Goal: Task Accomplishment & Management: Complete application form

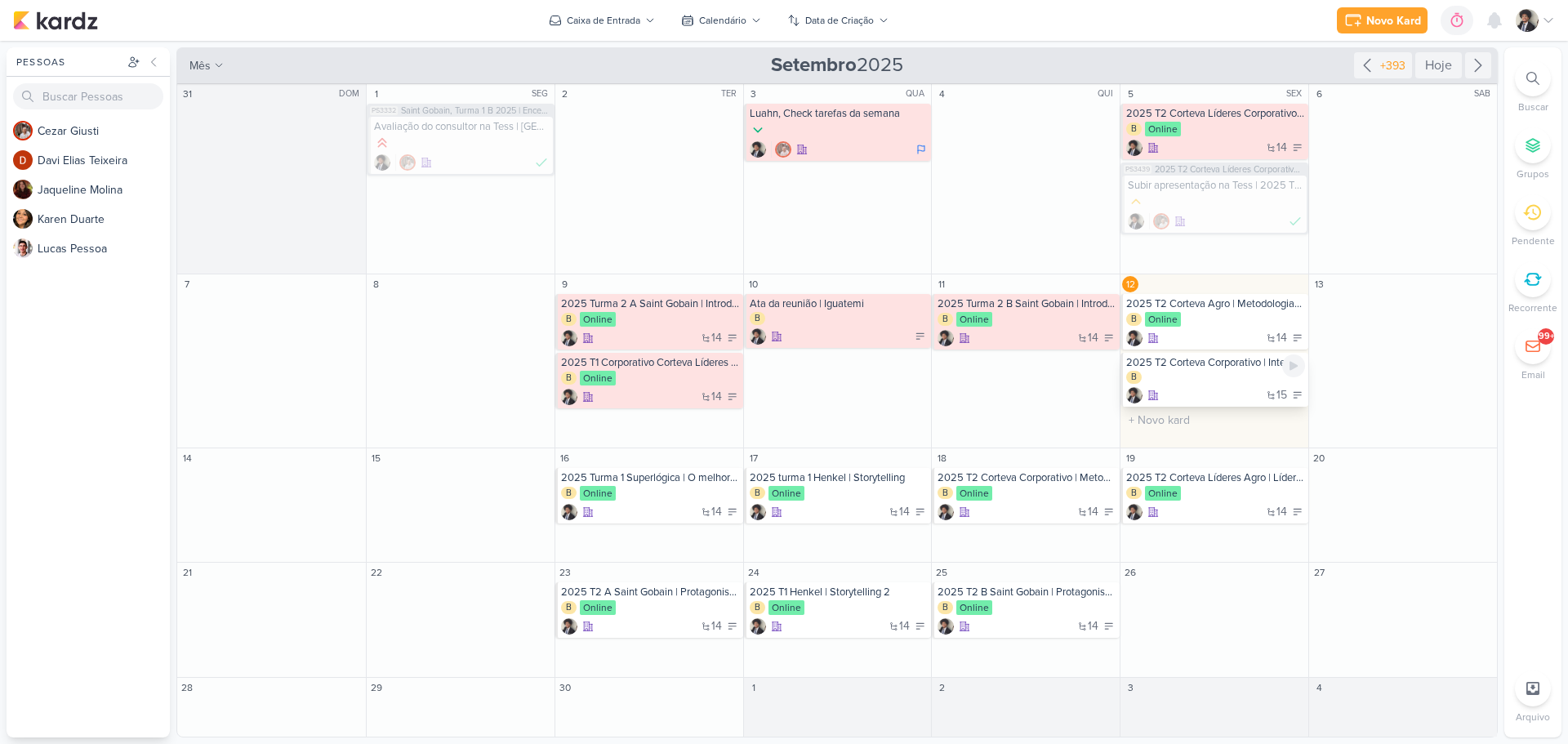
click at [1224, 384] on div "B" at bounding box center [1214, 378] width 179 height 15
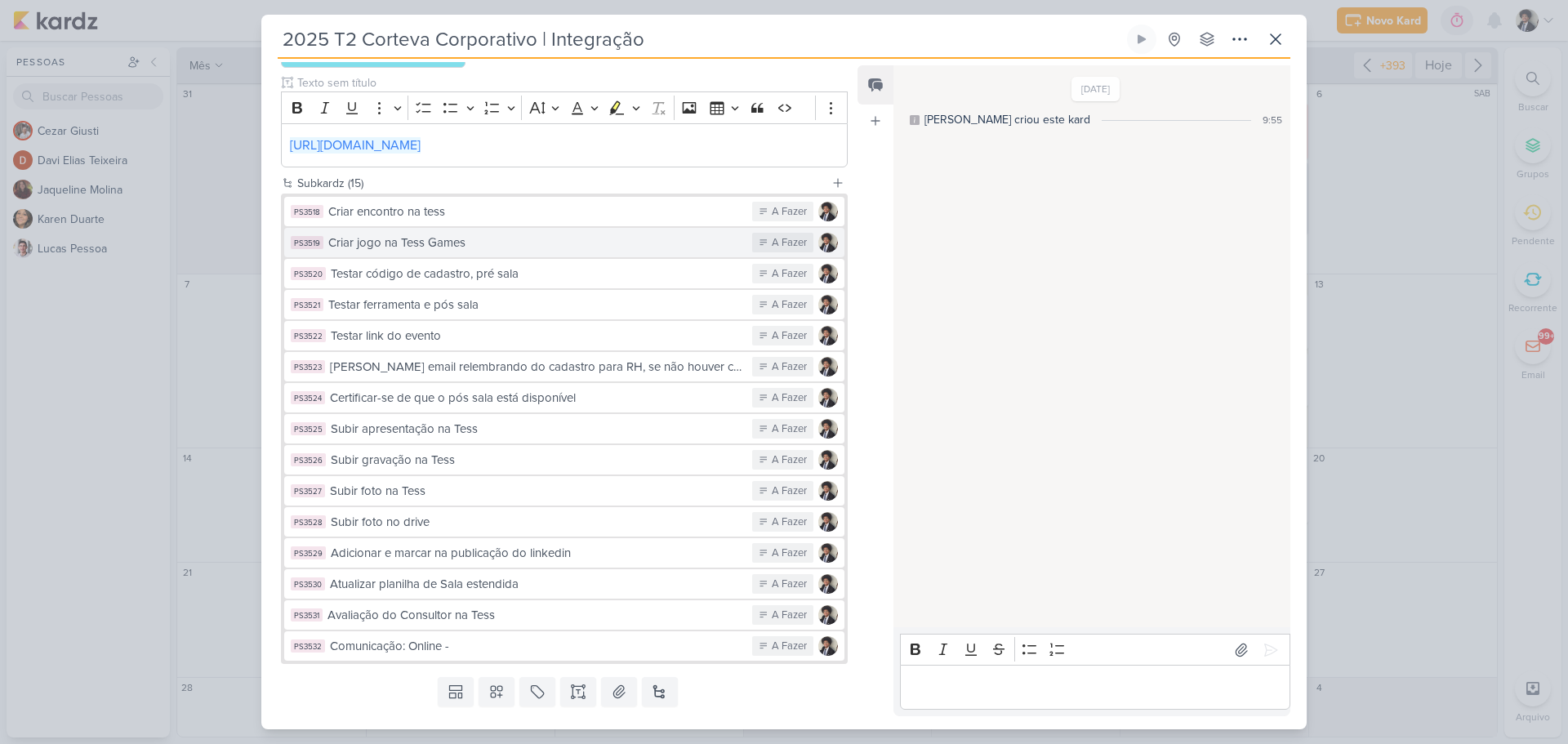
scroll to position [333, 0]
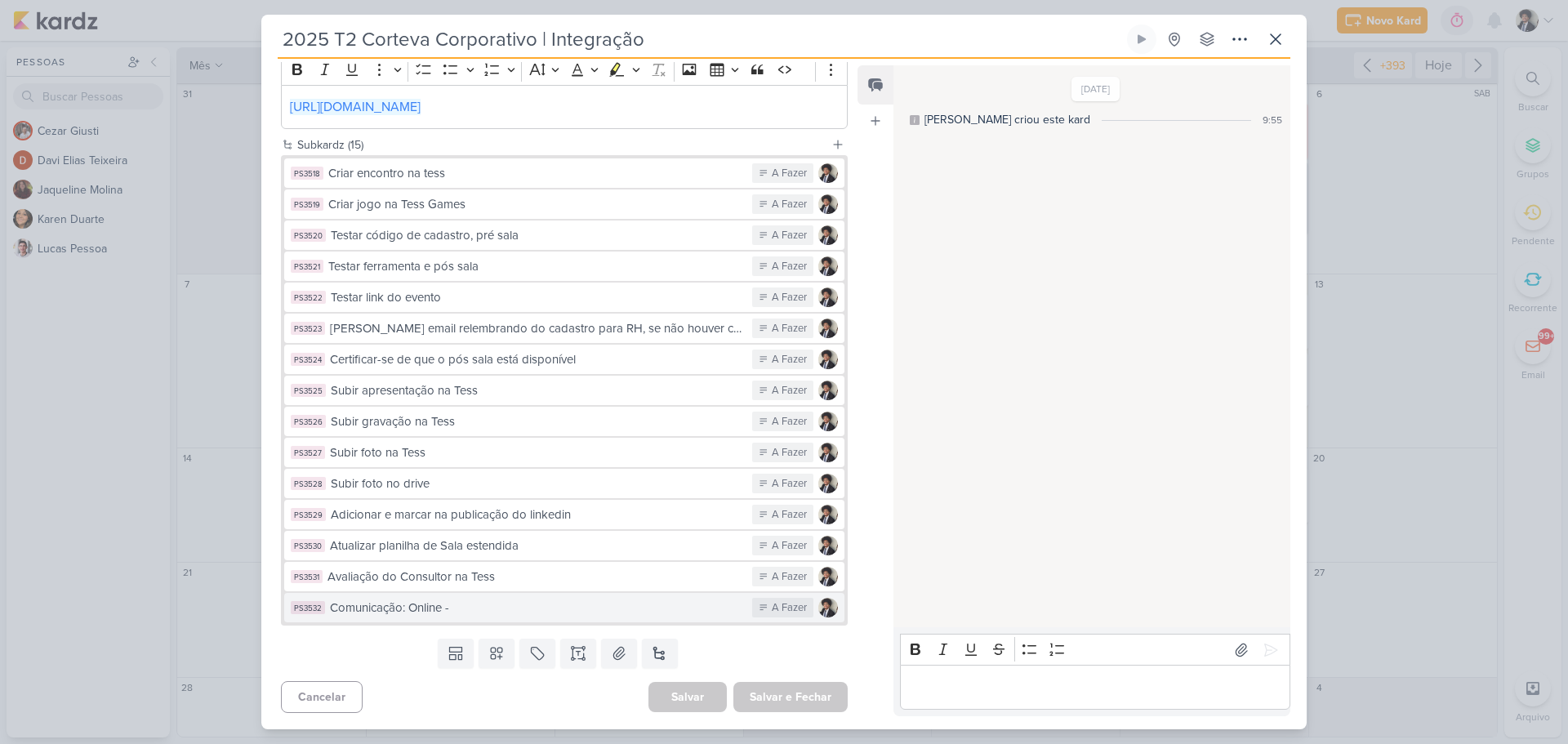
click at [609, 605] on div "Comunicação: Online -" at bounding box center [537, 608] width 414 height 19
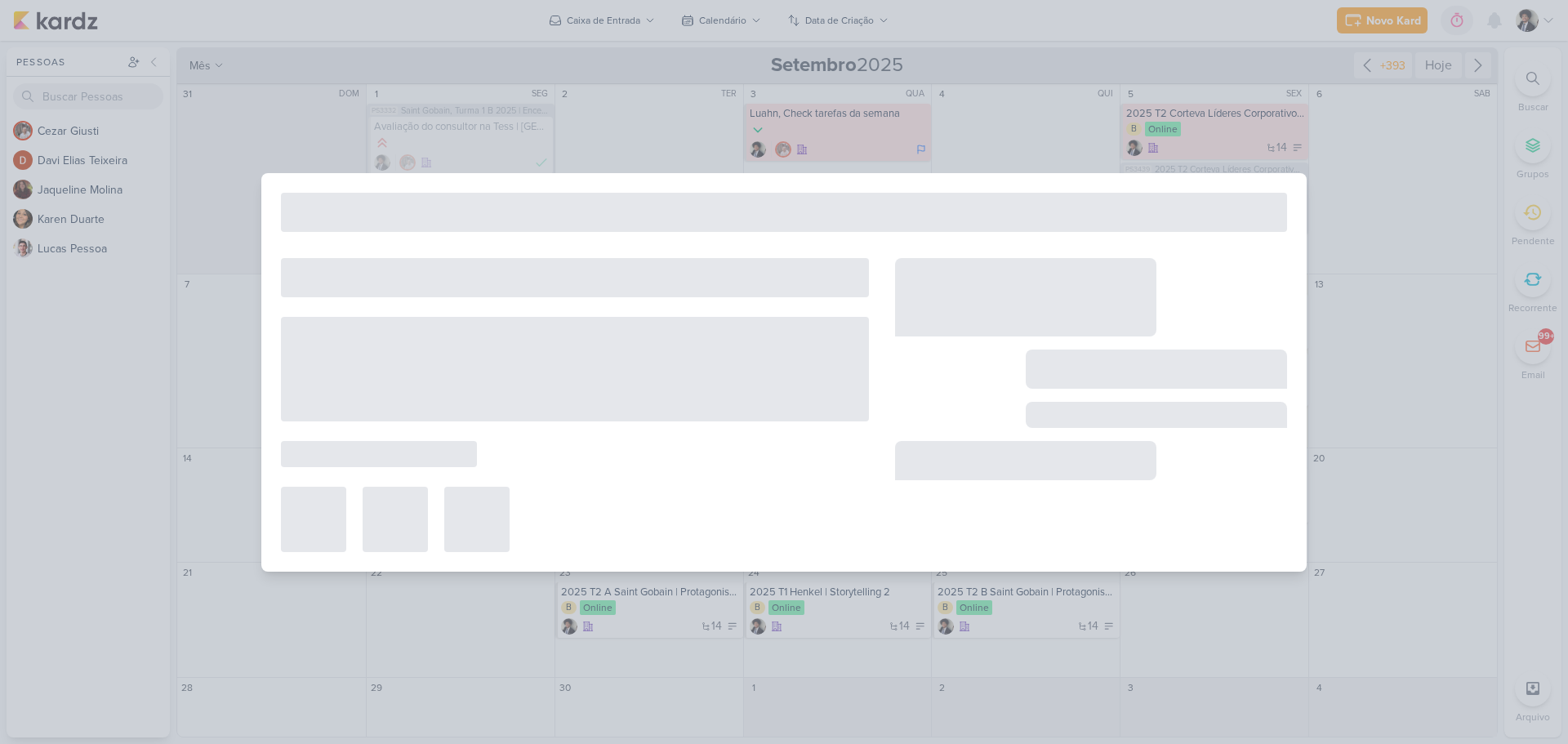
type input "Comunicação: Online -"
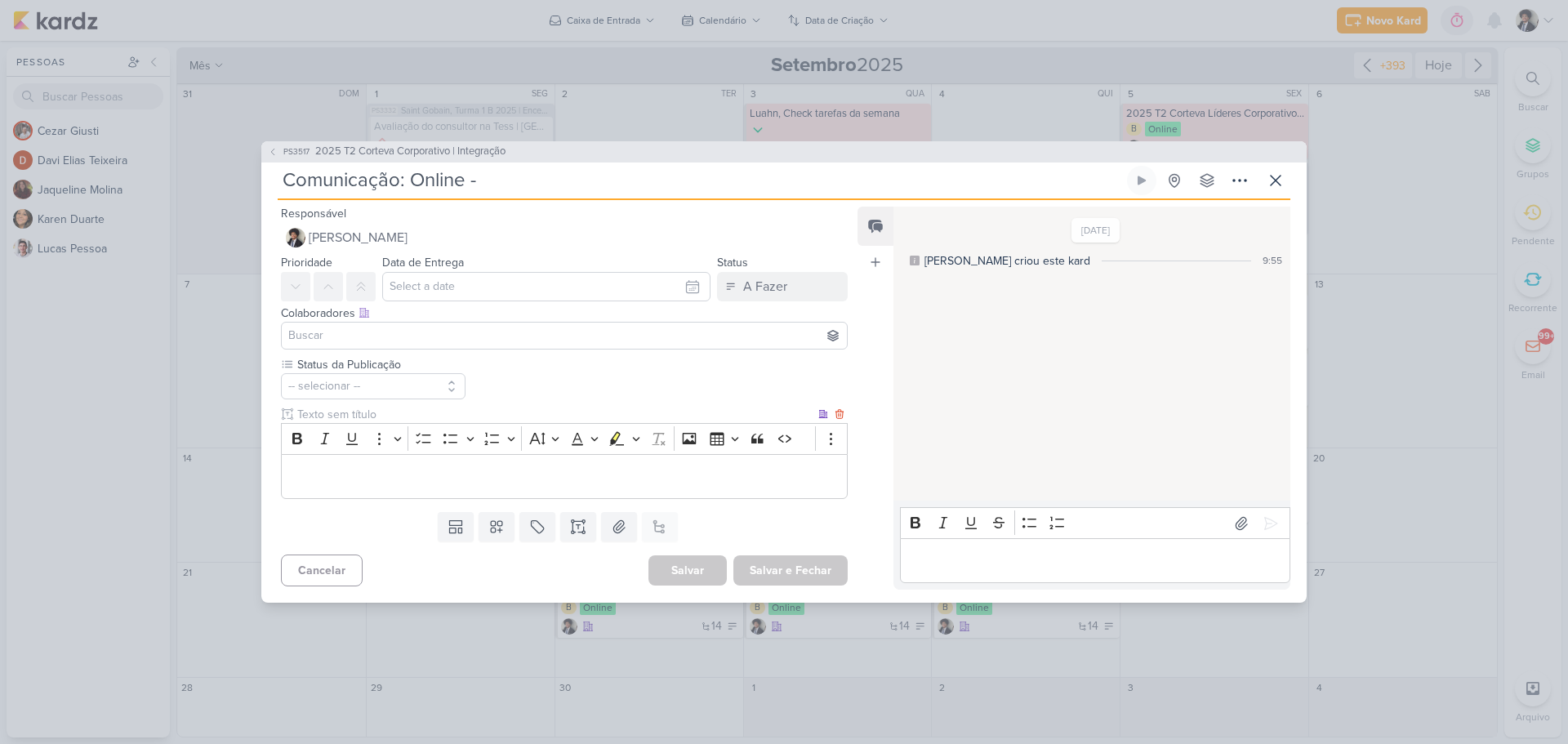
click at [438, 467] on p "Editor editing area: main" at bounding box center [564, 477] width 549 height 20
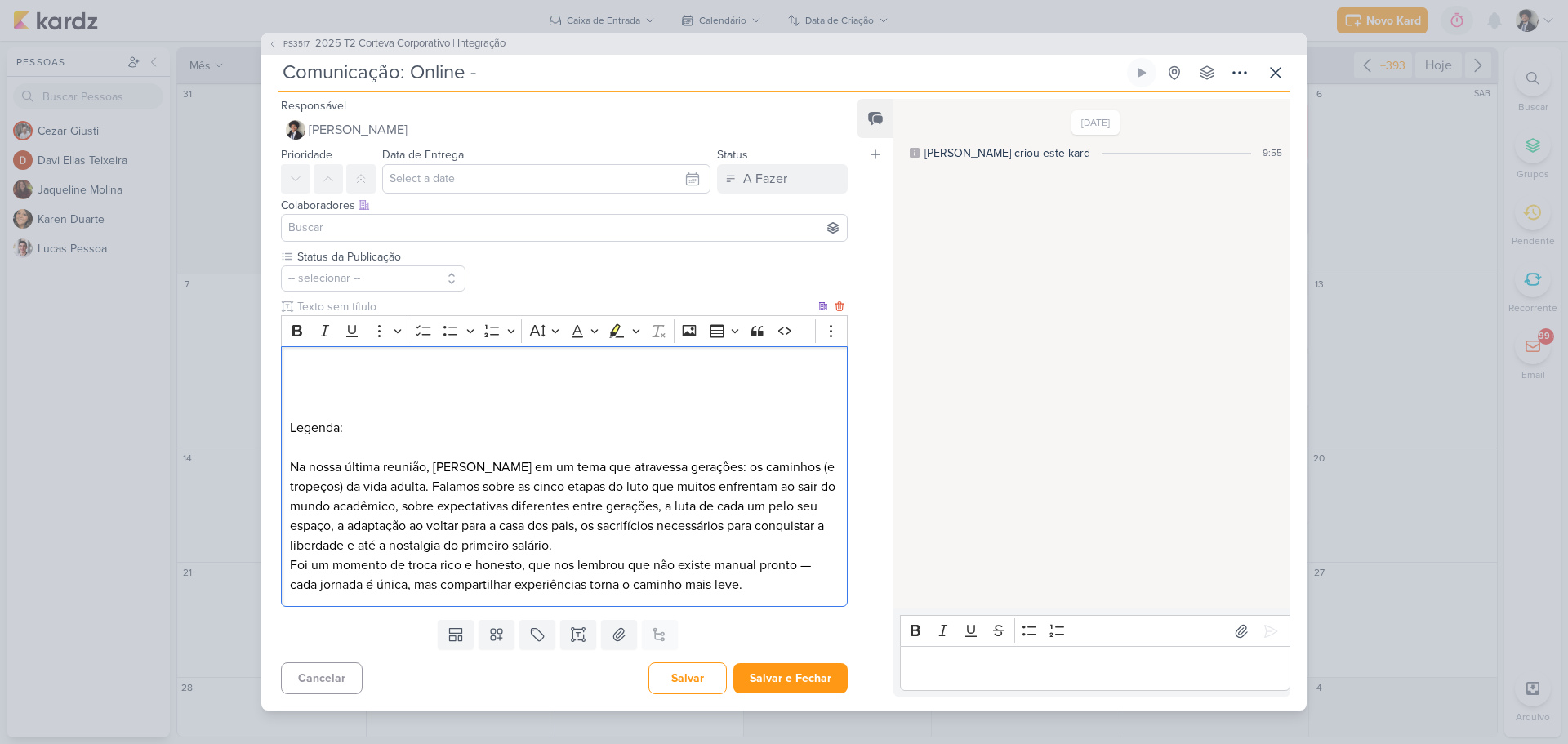
click at [661, 546] on p "Na nossa última reunião, [PERSON_NAME] em um tema que atravessa gerações: os ca…" at bounding box center [564, 506] width 549 height 98
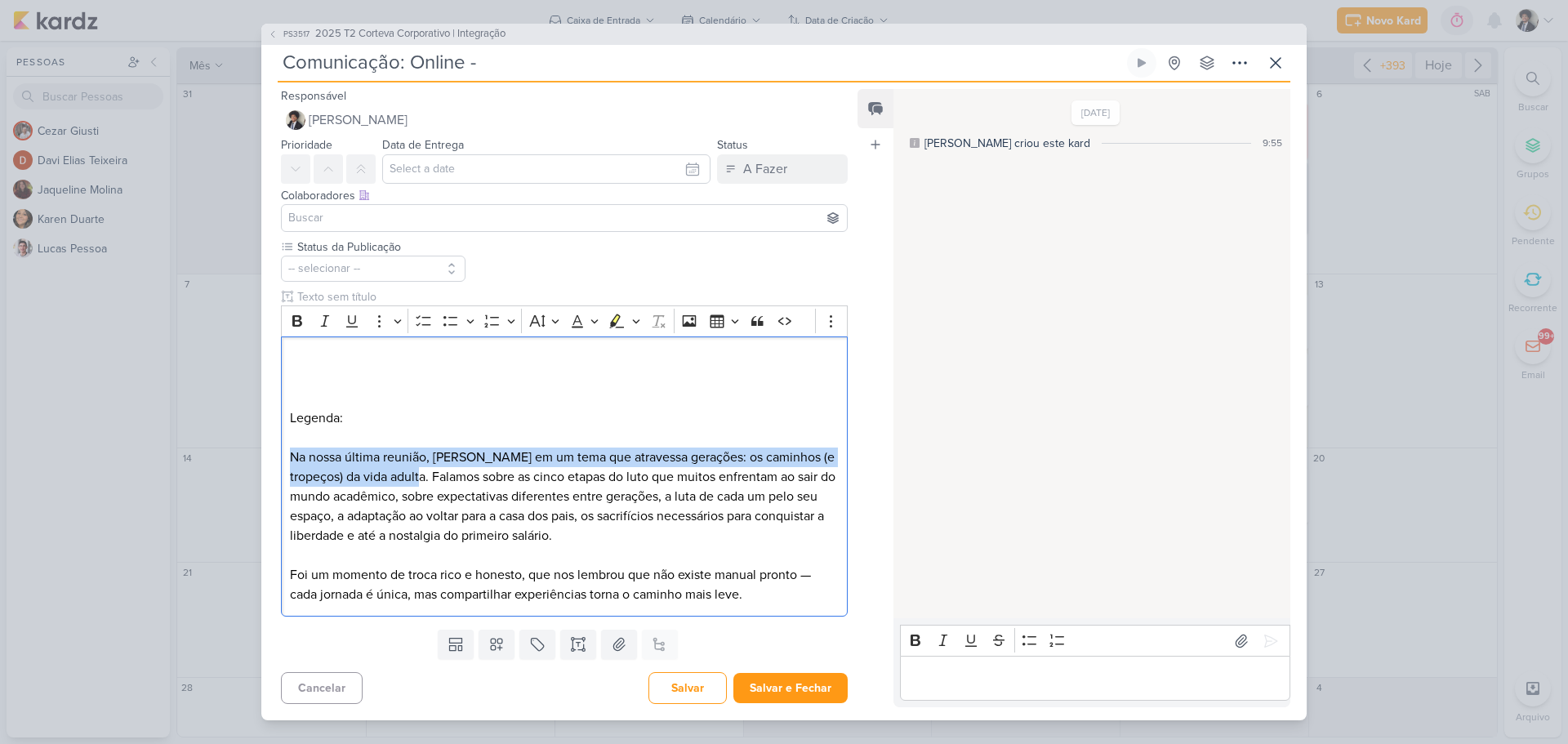
drag, startPoint x: 431, startPoint y: 475, endPoint x: 279, endPoint y: 460, distance: 152.7
click at [279, 460] on div "Status da Publicação -- selecionar --" at bounding box center [558, 431] width 593 height 385
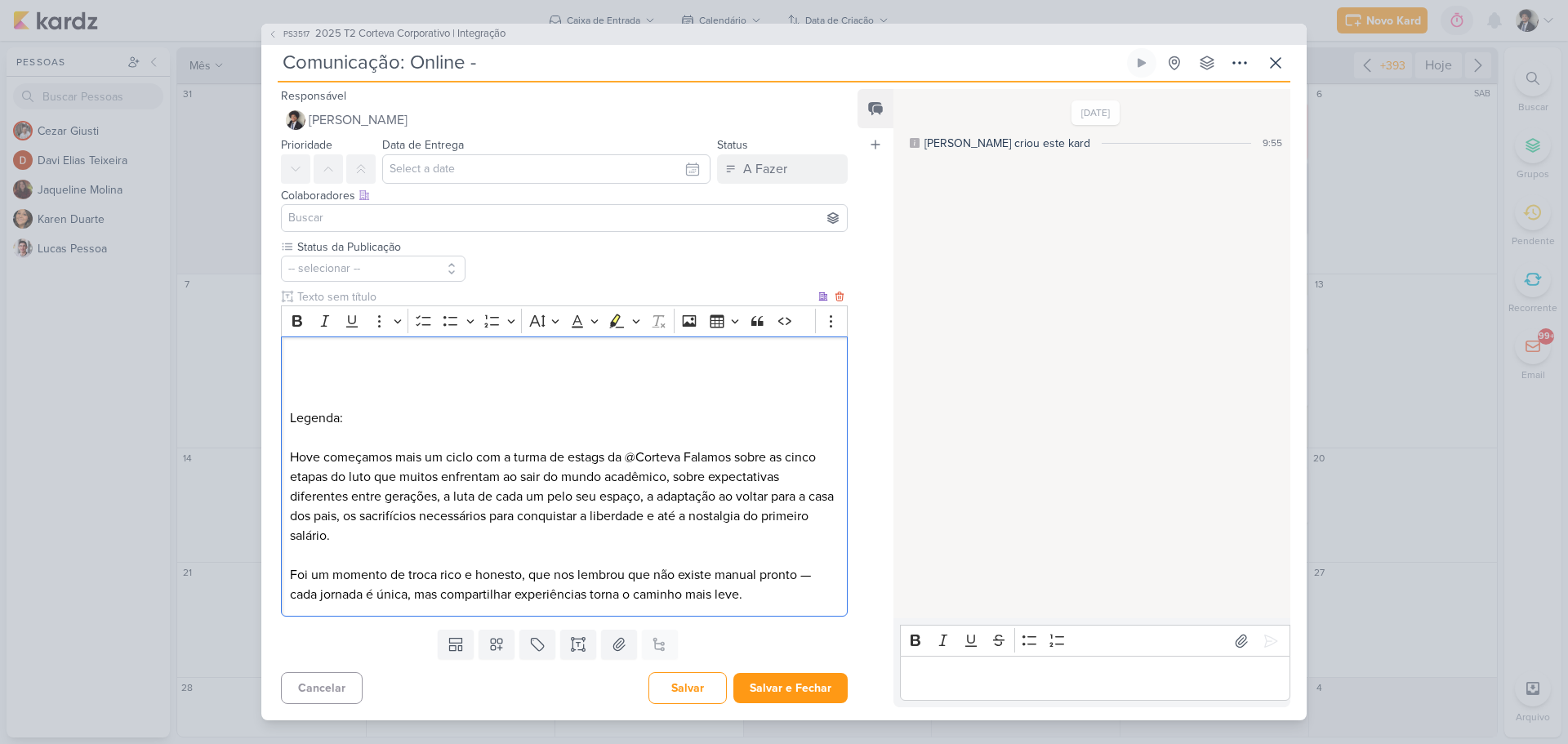
click at [692, 453] on p "Hove começamos mais um ciclo com a turma de estags da @Corteva Falamos sobre as…" at bounding box center [564, 496] width 549 height 98
click at [684, 454] on p "Hove começamos mais um ciclo com a turma de estags da @Corteva Falamos sobre as…" at bounding box center [564, 496] width 549 height 98
drag, startPoint x: 381, startPoint y: 479, endPoint x: 511, endPoint y: 477, distance: 130.0
click at [511, 477] on p "Falamos sobre as cinco etapas do luto que muitos enfrentam ao sair do mundo aca…" at bounding box center [564, 506] width 549 height 78
drag, startPoint x: 726, startPoint y: 494, endPoint x: 444, endPoint y: 518, distance: 283.0
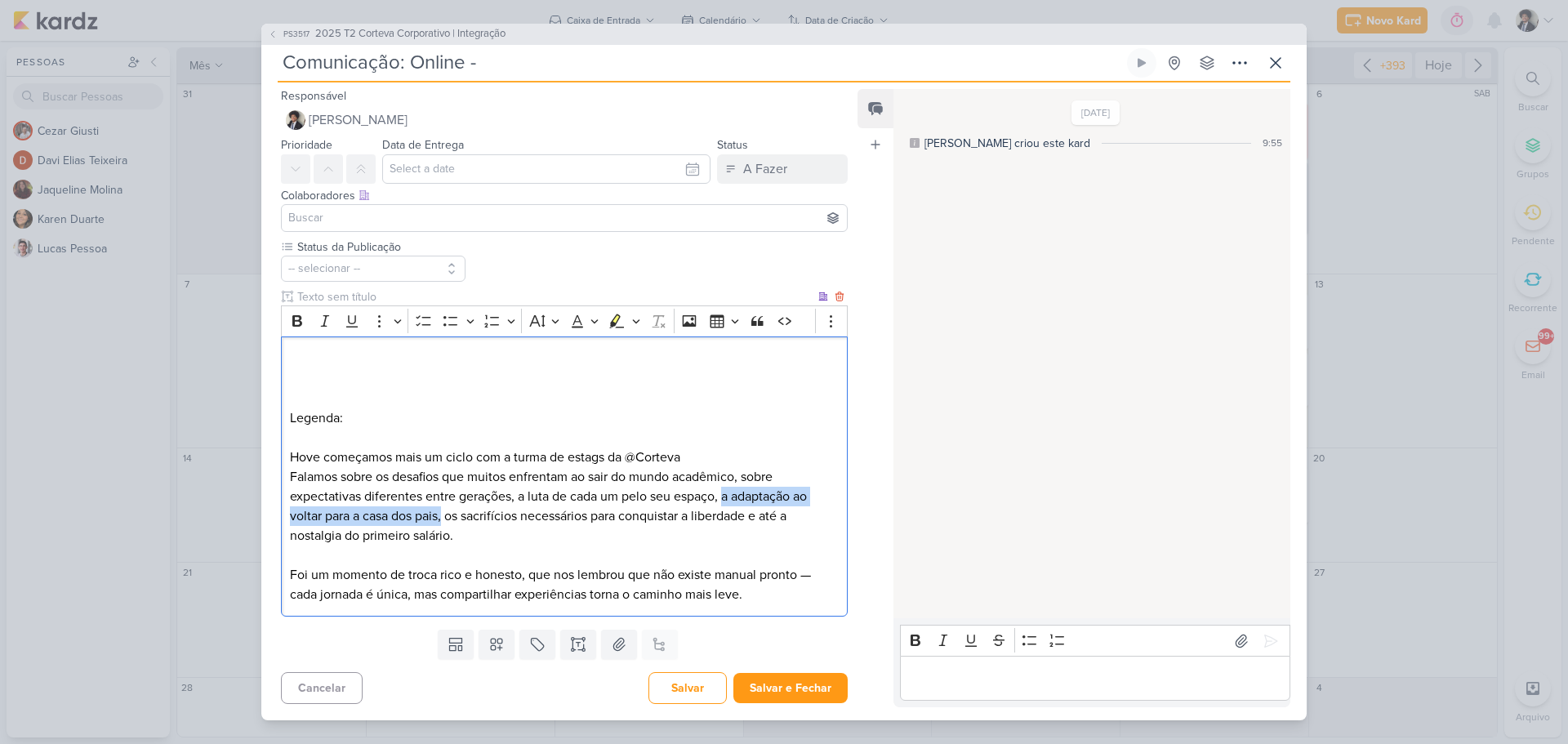
click at [444, 518] on p "Falamos sobre os desafios que muitos enfrentam ao sair do mundo acadêmico, sobr…" at bounding box center [564, 506] width 549 height 78
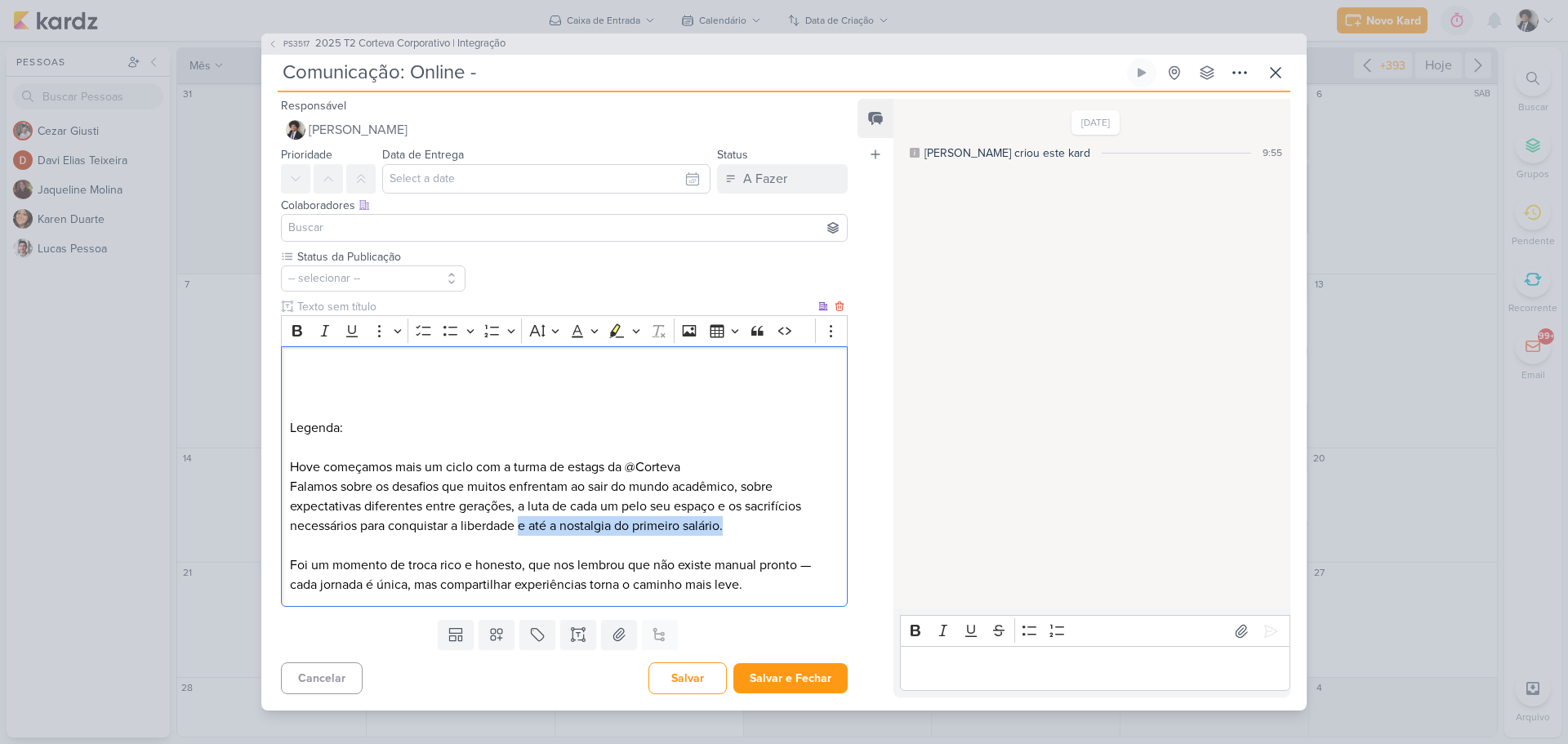
drag, startPoint x: 523, startPoint y: 527, endPoint x: 789, endPoint y: 527, distance: 266.0
click at [789, 527] on p "Falamos sobre os desafios que muitos enfrentam ao sair do mundo acadêmico, sobr…" at bounding box center [564, 506] width 549 height 59
click at [291, 468] on p "Hove começamos mais um ciclo com a turma de estags da @Corteva" at bounding box center [564, 467] width 549 height 20
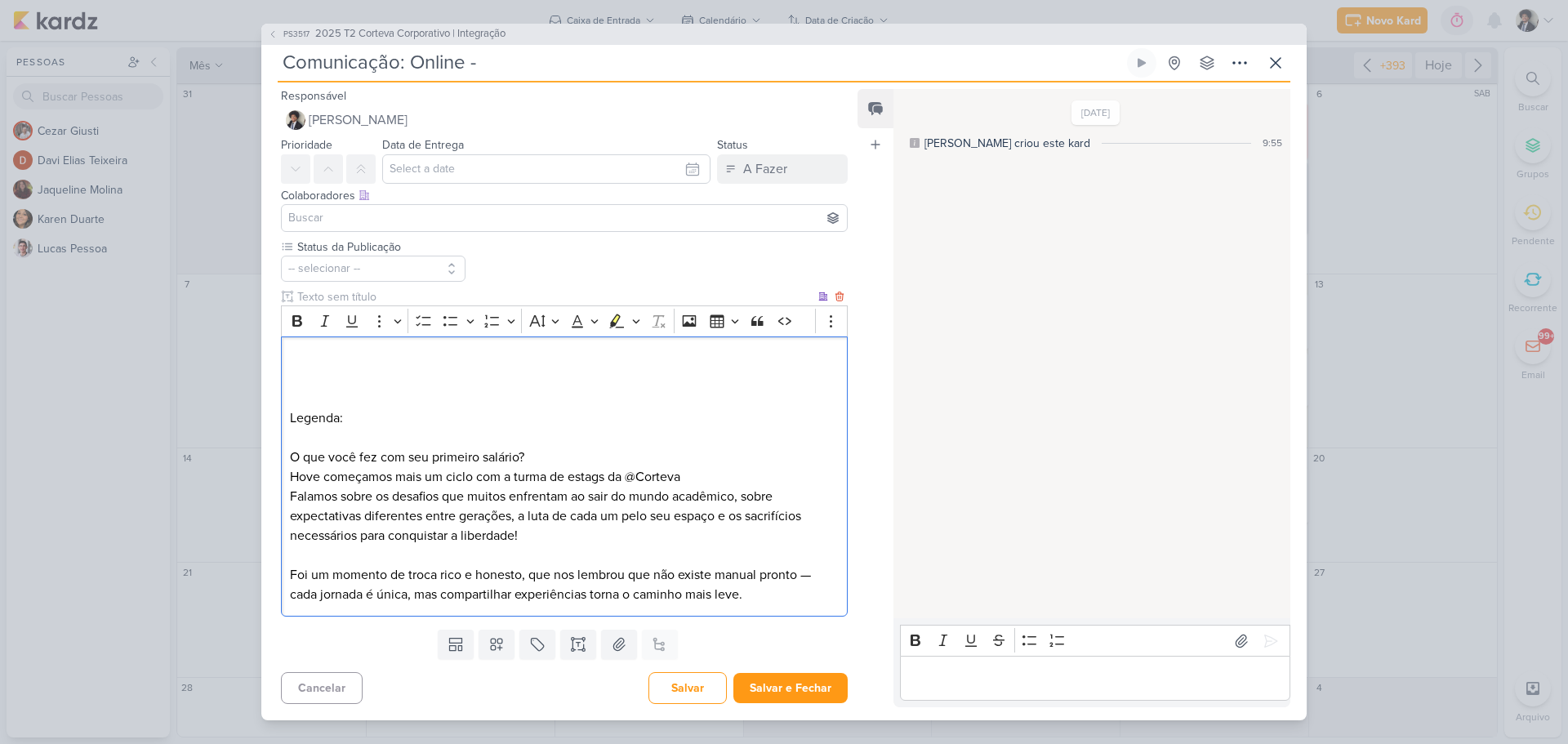
click at [561, 459] on p "O que você fez com seu primeiro salário?" at bounding box center [564, 457] width 549 height 20
click at [314, 476] on p "Hove começamos mais um ciclo com a turma de estags da @Corteva" at bounding box center [564, 477] width 549 height 20
click at [562, 458] on p "O que você fez com seu primeiro salário?🤣" at bounding box center [564, 457] width 549 height 20
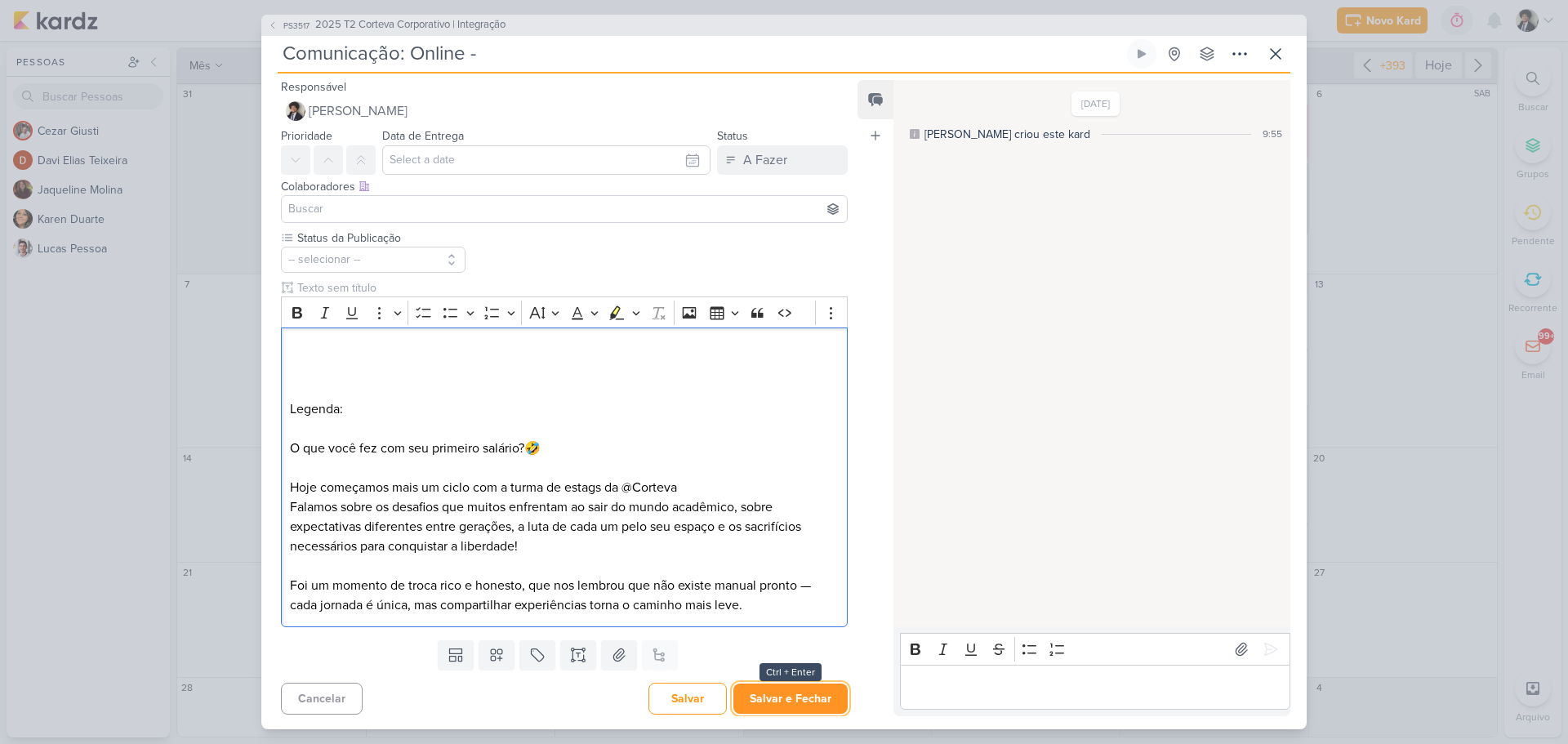
click at [801, 696] on button "Salvar e Fechar" at bounding box center [790, 699] width 114 height 30
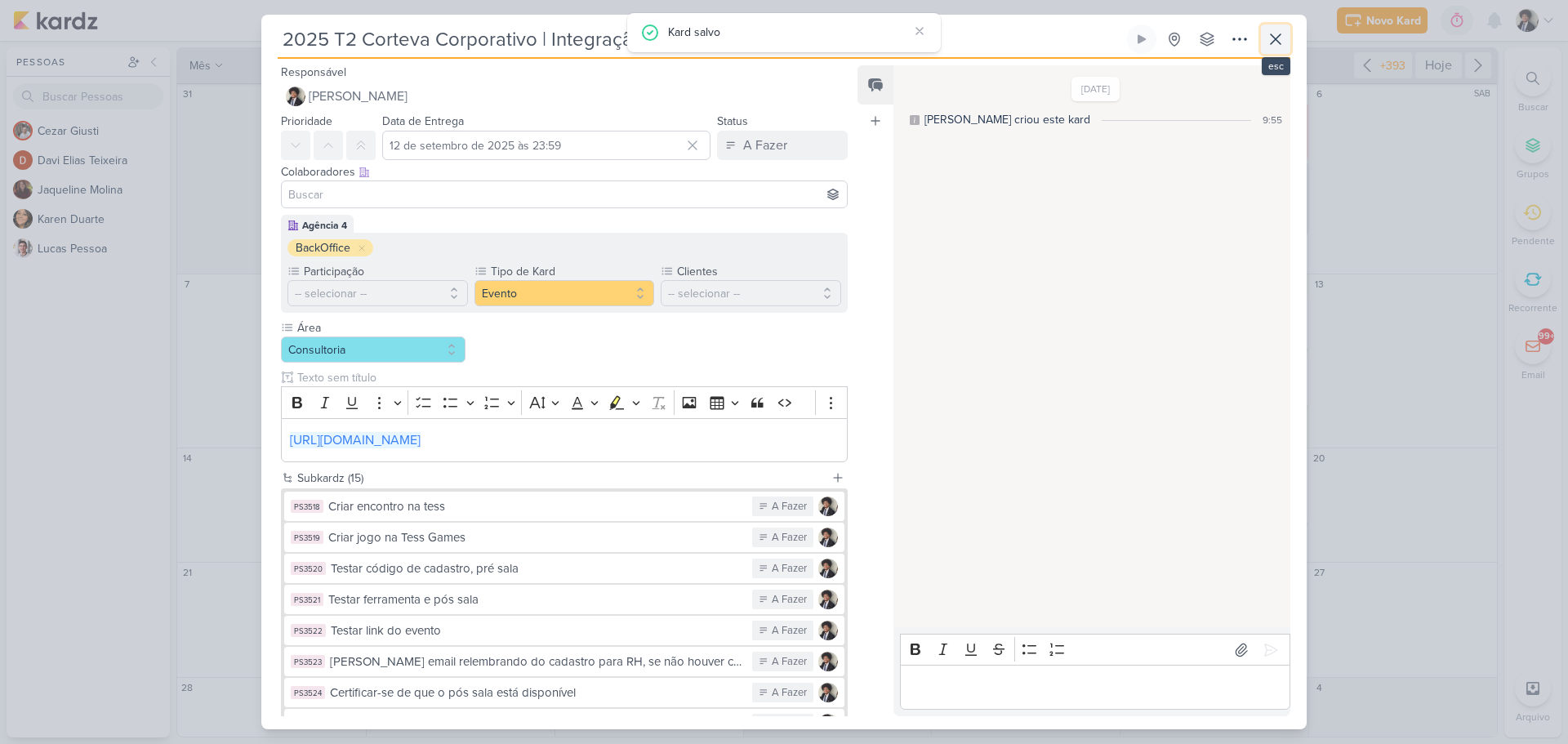
click at [1282, 43] on icon at bounding box center [1275, 39] width 20 height 20
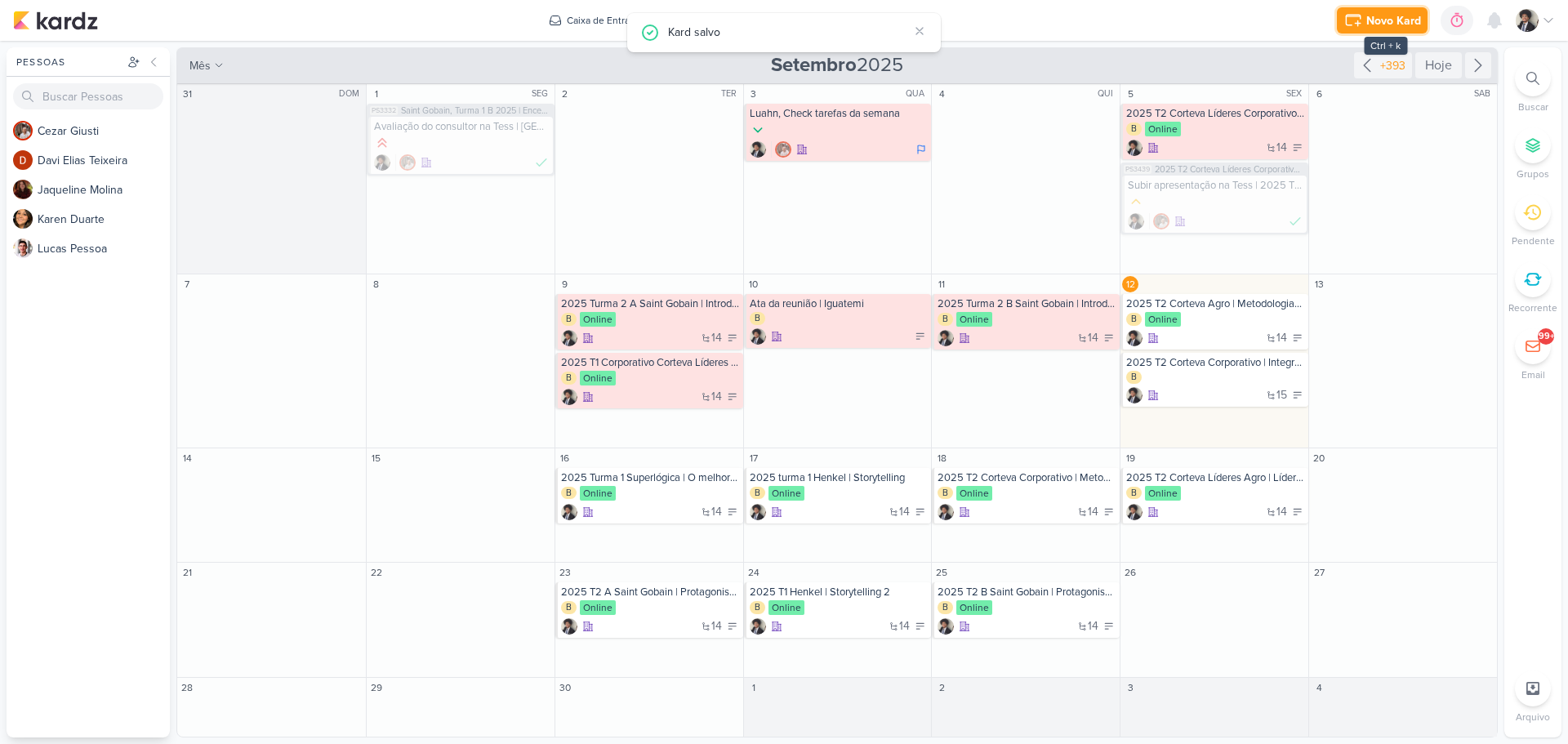
click at [1377, 19] on div "Novo Kard" at bounding box center [1393, 21] width 54 height 17
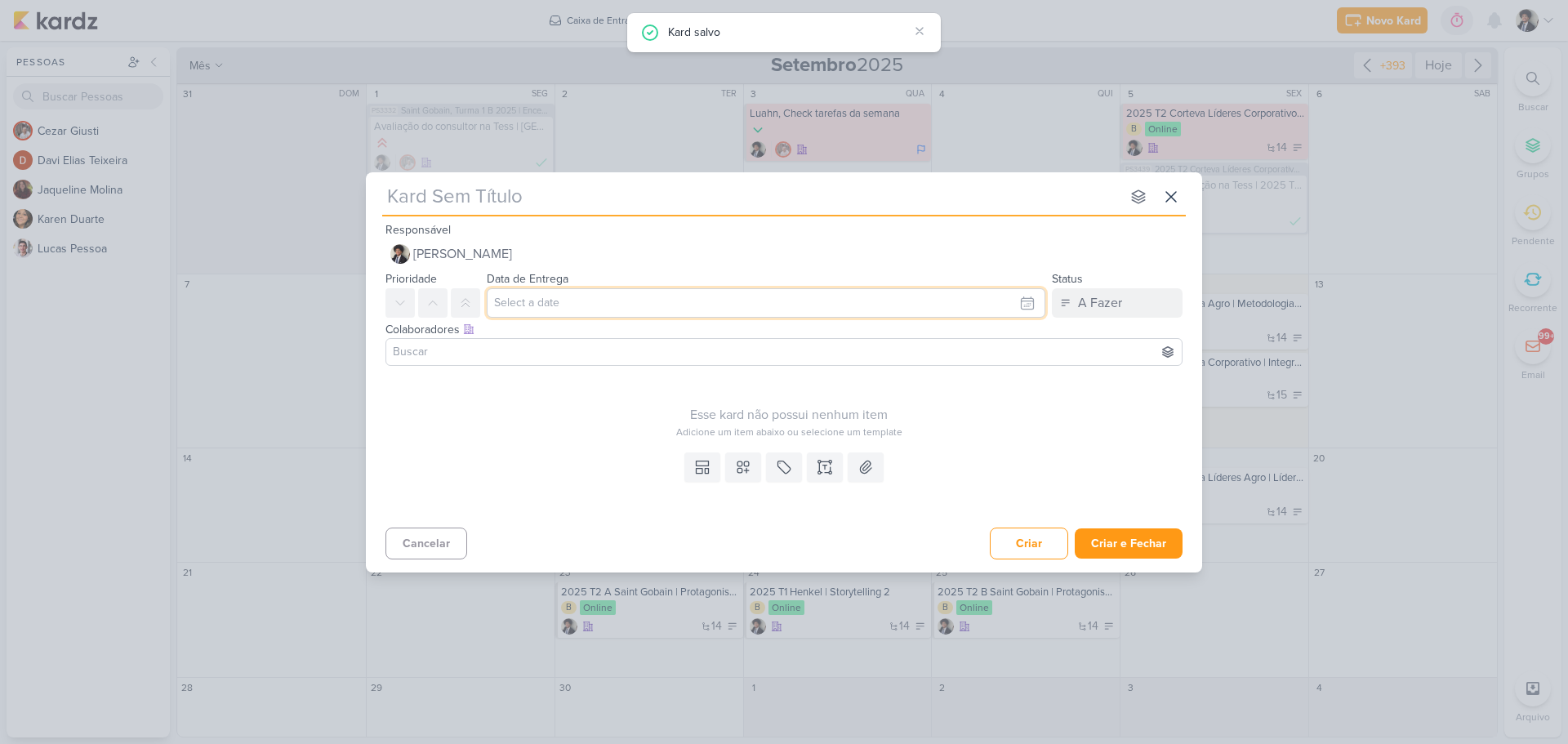
click at [549, 302] on input "text" at bounding box center [766, 303] width 559 height 29
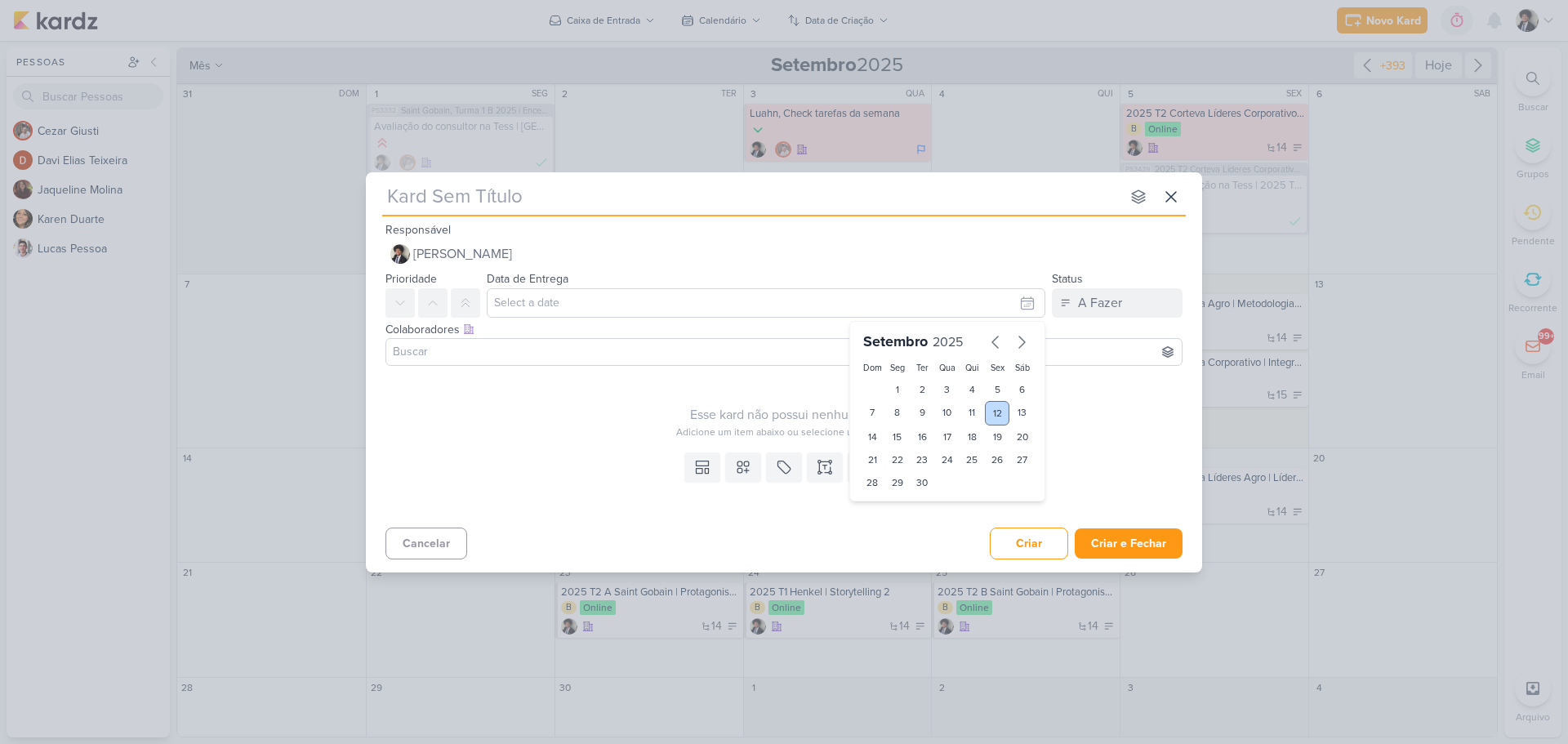
click at [997, 412] on div "12" at bounding box center [998, 413] width 25 height 24
type input "12 de setembro de 2025 às 23:59"
click at [708, 472] on icon at bounding box center [706, 470] width 4 height 5
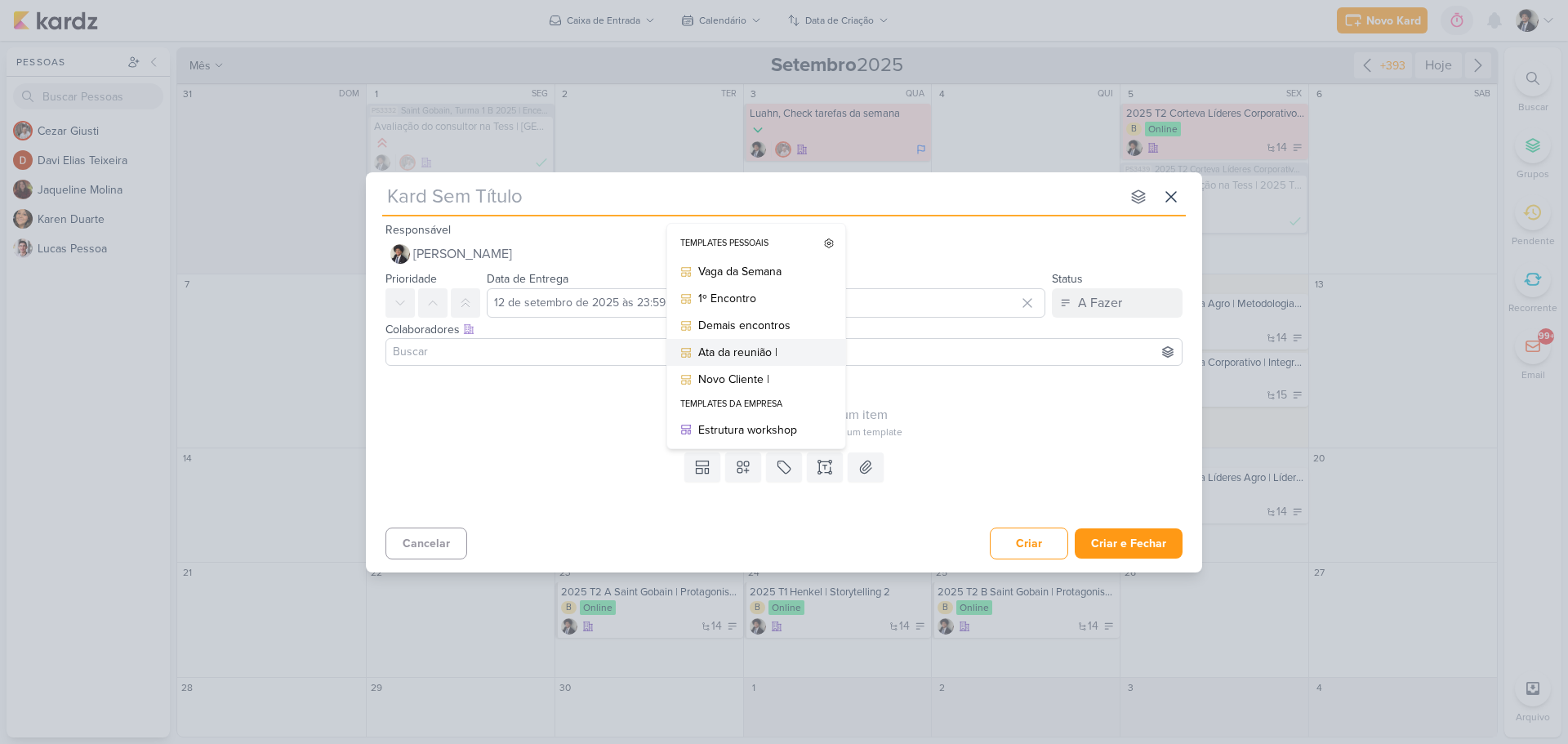
click at [749, 354] on div "Ata da reunião |" at bounding box center [762, 352] width 127 height 17
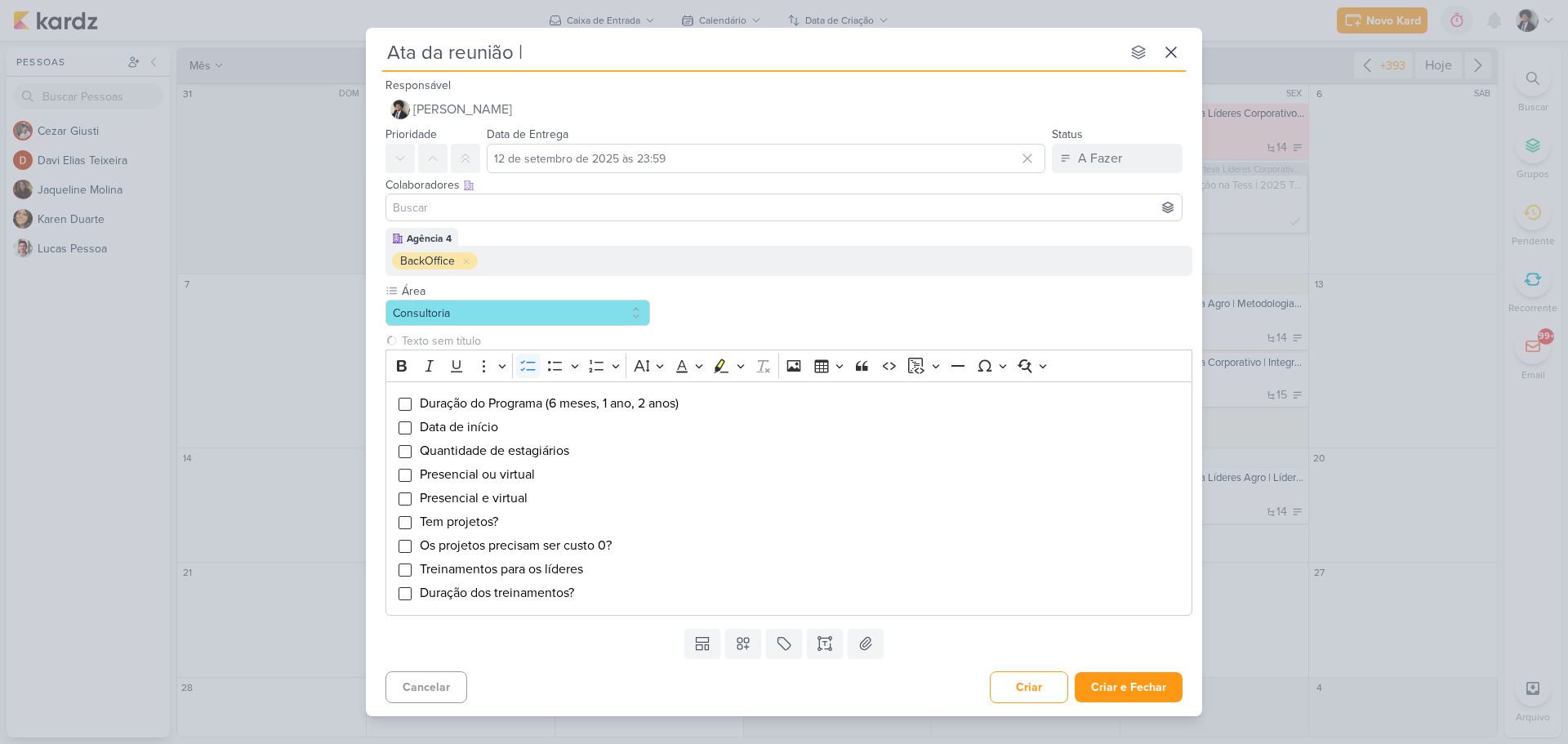
click at [614, 54] on input "Ata da reunião |" at bounding box center [751, 52] width 738 height 29
type input "Ata da reunião | Cielo"
click at [528, 434] on li "Data de início" at bounding box center [802, 427] width 765 height 20
click at [403, 569] on input "Editor editing area: main" at bounding box center [404, 570] width 13 height 13
click at [623, 571] on li "Treinamentos para os líderes" at bounding box center [802, 570] width 765 height 20
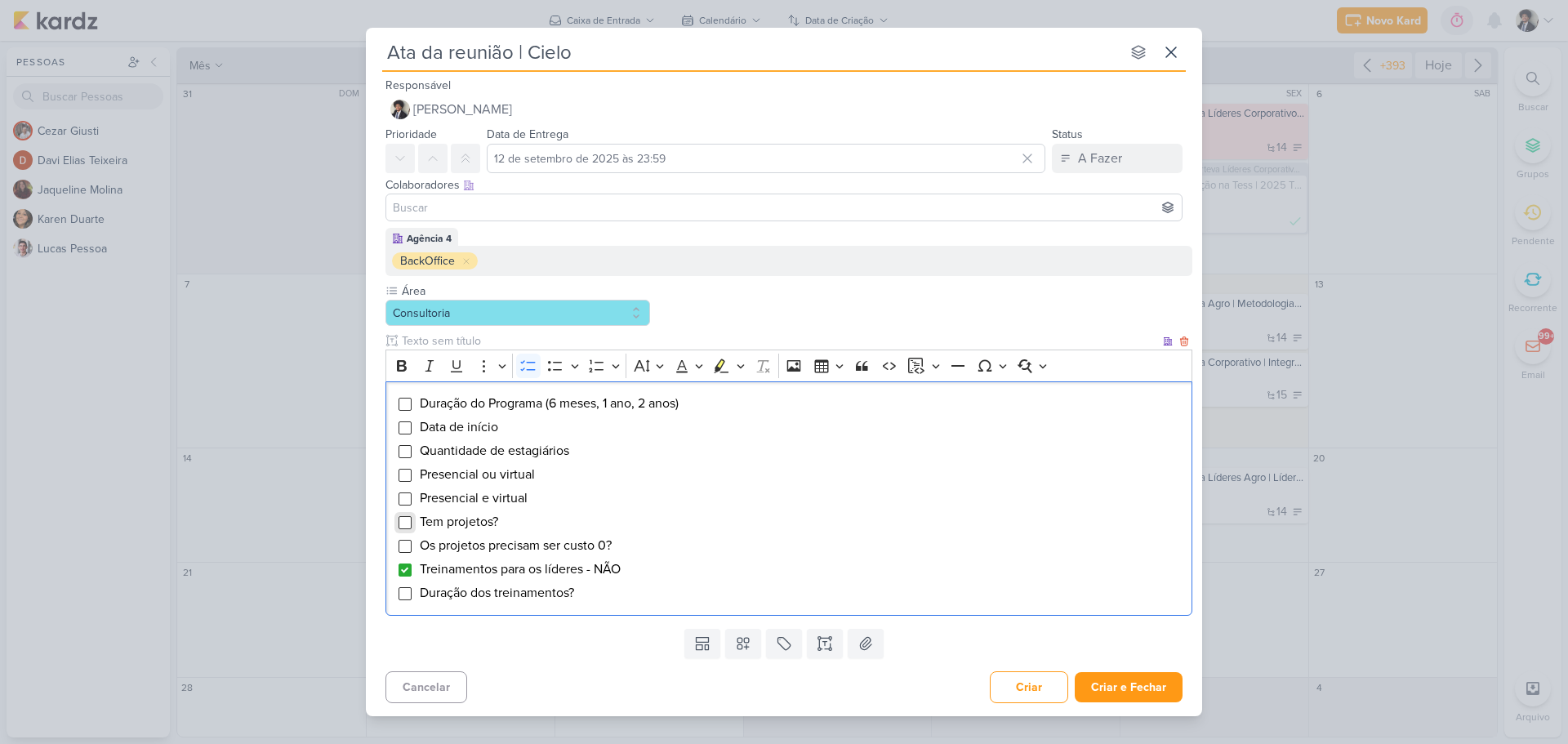
click at [405, 524] on input "Editor editing area: main" at bounding box center [404, 523] width 13 height 13
click at [555, 550] on span "Os projetos precisam ser custo 0?" at bounding box center [516, 545] width 192 height 16
click at [519, 518] on li "Tem projetos?" at bounding box center [802, 522] width 765 height 20
click at [537, 546] on span "Os projetos precisam ser custo 0?" at bounding box center [516, 545] width 192 height 16
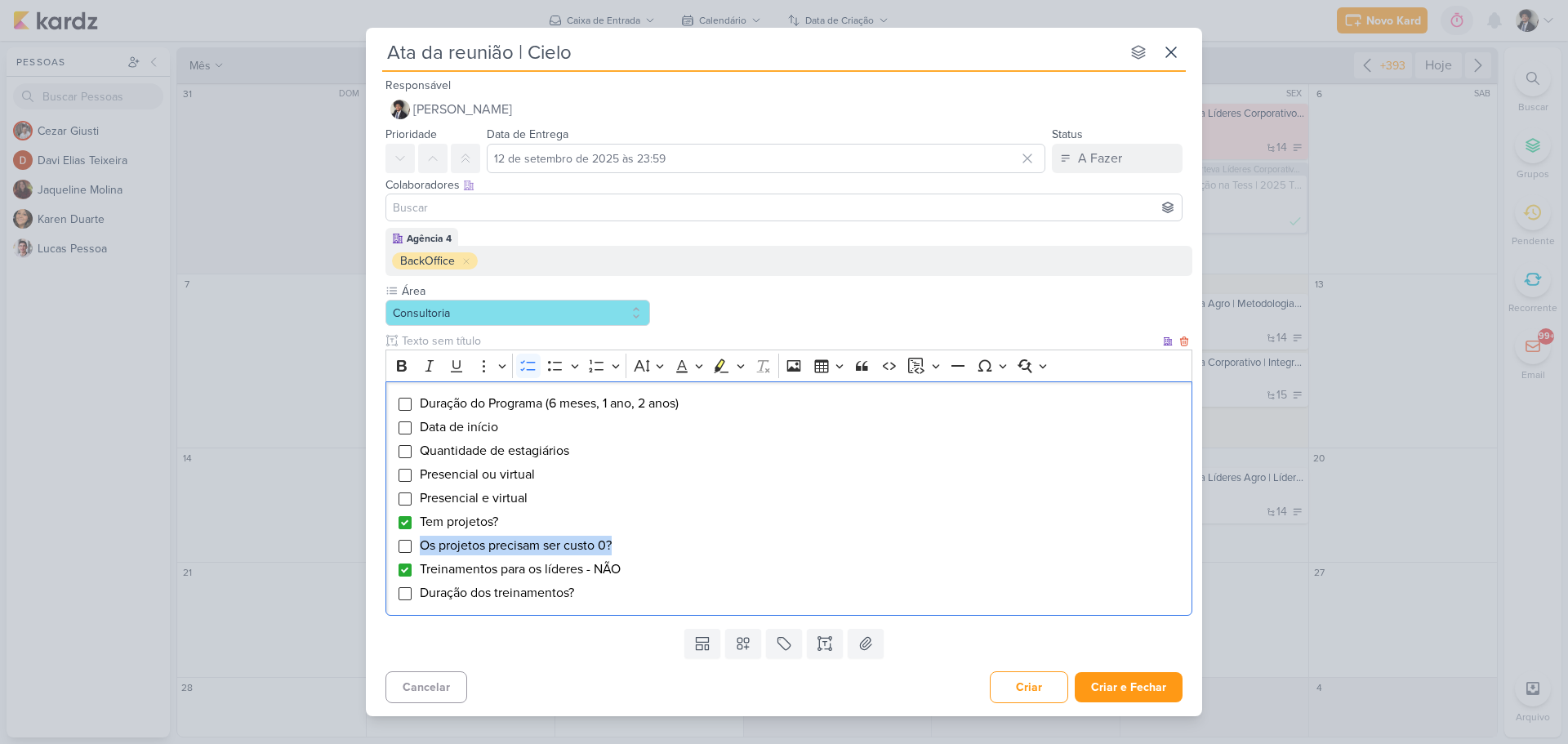
click at [536, 546] on span "Os projetos precisam ser custo 0?" at bounding box center [516, 545] width 192 height 16
click at [494, 517] on span "Tem projetos?" at bounding box center [459, 522] width 78 height 16
click at [528, 428] on li "Data de início" at bounding box center [802, 427] width 765 height 20
click at [404, 426] on input "Editor editing area: main" at bounding box center [404, 428] width 13 height 13
click at [520, 426] on li "Data de início" at bounding box center [802, 427] width 765 height 20
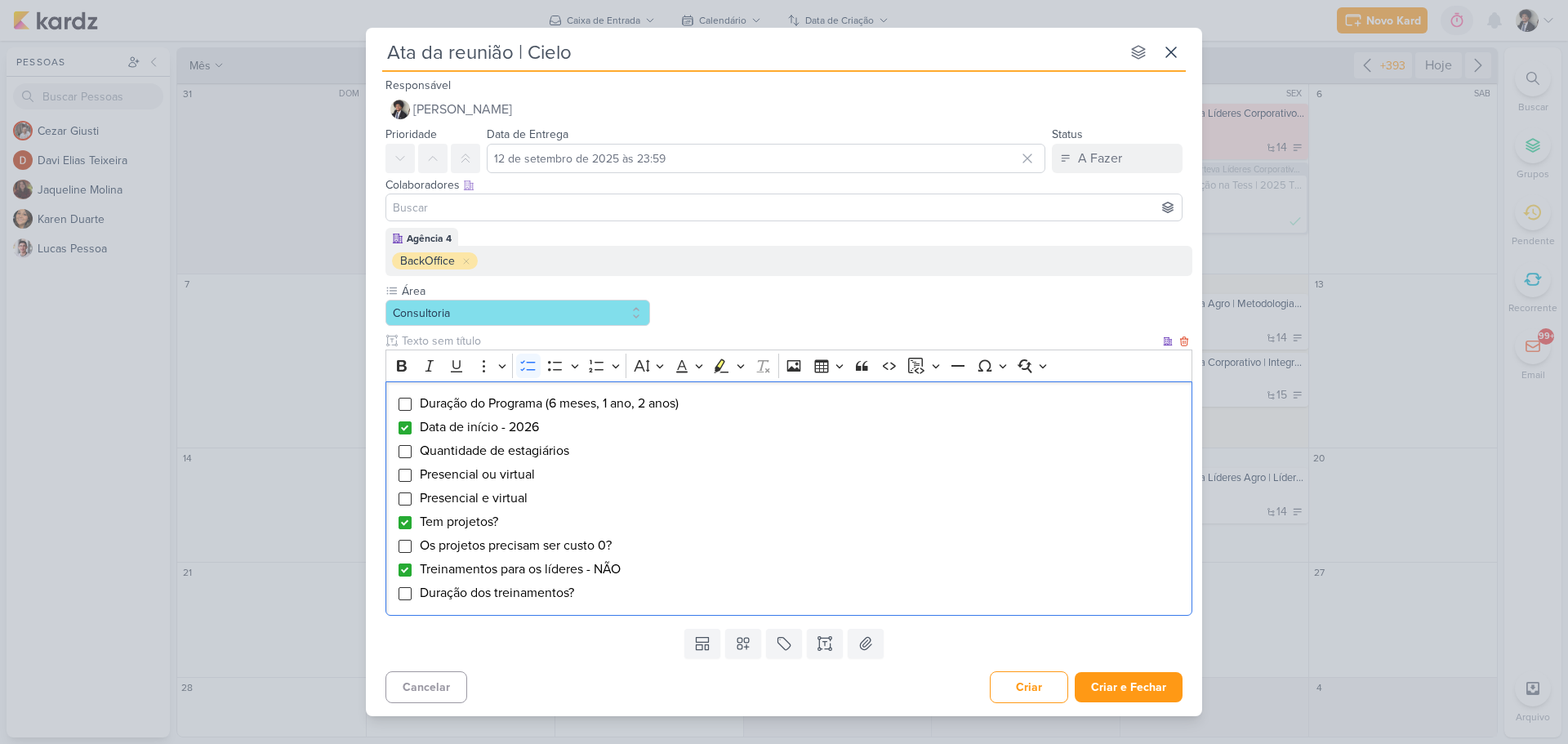
click at [618, 599] on li "Duração dos treinamentos?" at bounding box center [802, 593] width 765 height 20
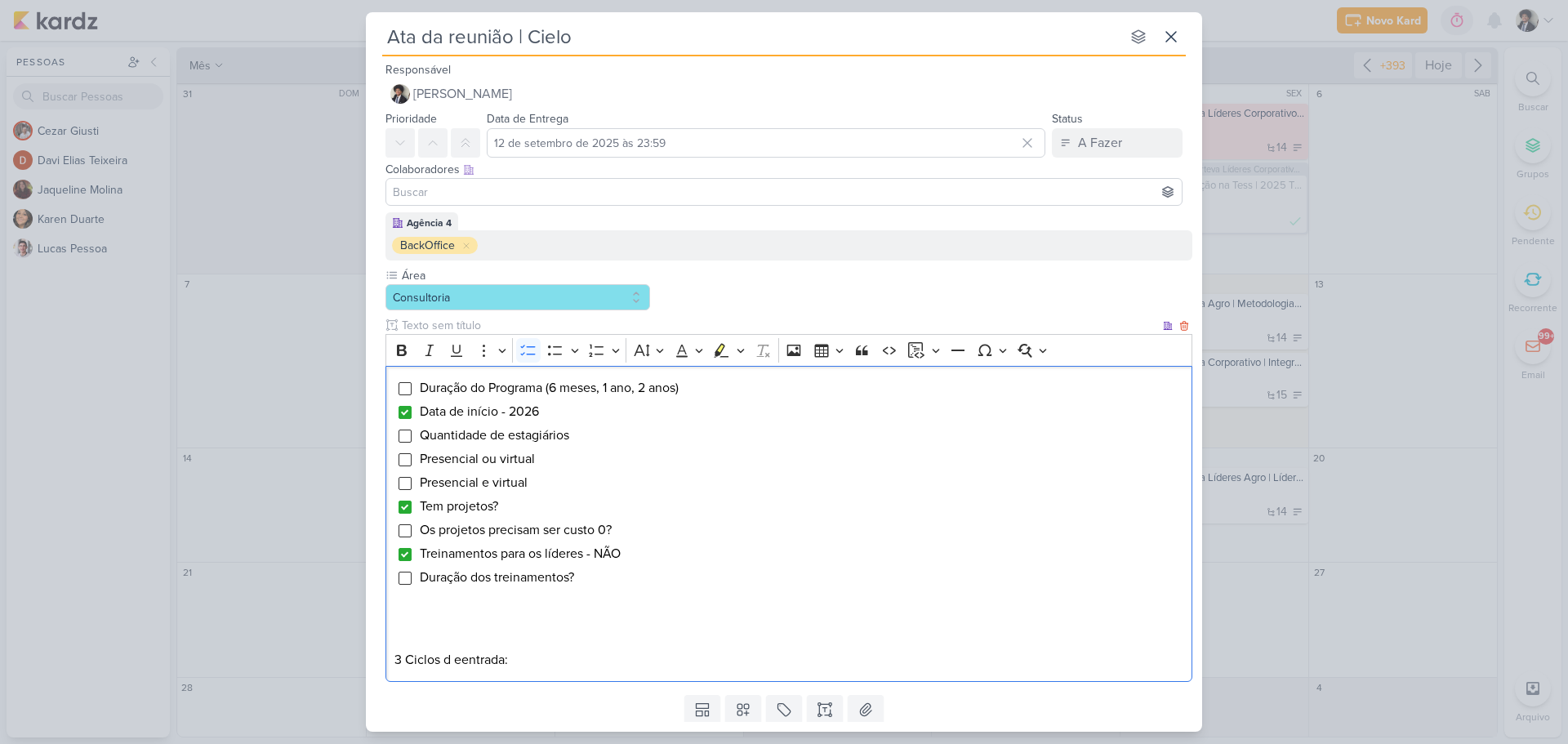
click at [601, 438] on li "Quantidade de estagiários" at bounding box center [802, 436] width 765 height 20
click at [459, 659] on p "3 Ciclos d eentrada:" at bounding box center [789, 661] width 790 height 20
click at [533, 653] on p "3 Ciclos de entrada:" at bounding box center [789, 661] width 790 height 20
click at [594, 664] on p "3 Ciclos de entrada por ano:" at bounding box center [789, 661] width 790 height 20
click at [406, 435] on input "Editor editing area: main" at bounding box center [404, 436] width 13 height 13
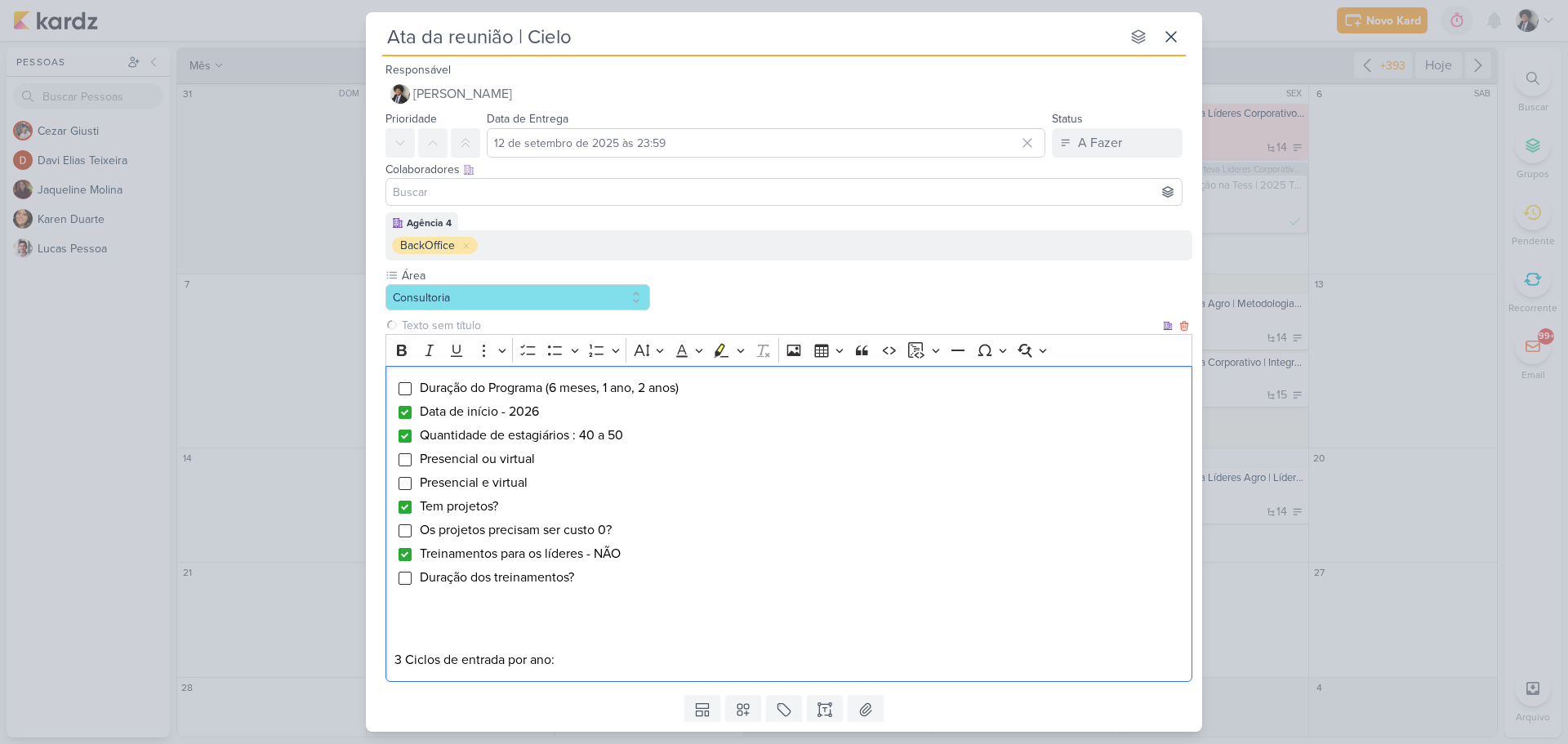
click at [655, 435] on li "Quantidade de estagiários : 40 a 50" at bounding box center [802, 436] width 765 height 20
click at [405, 389] on input "Editor editing area: main" at bounding box center [404, 388] width 13 height 13
click at [604, 389] on span "Duração do Programa (6 meses, 1 ano, 2 anos)" at bounding box center [549, 388] width 258 height 16
click at [599, 387] on span "Duração do Programa (6 meses, 1 ano, 2 anos)" at bounding box center [549, 388] width 258 height 16
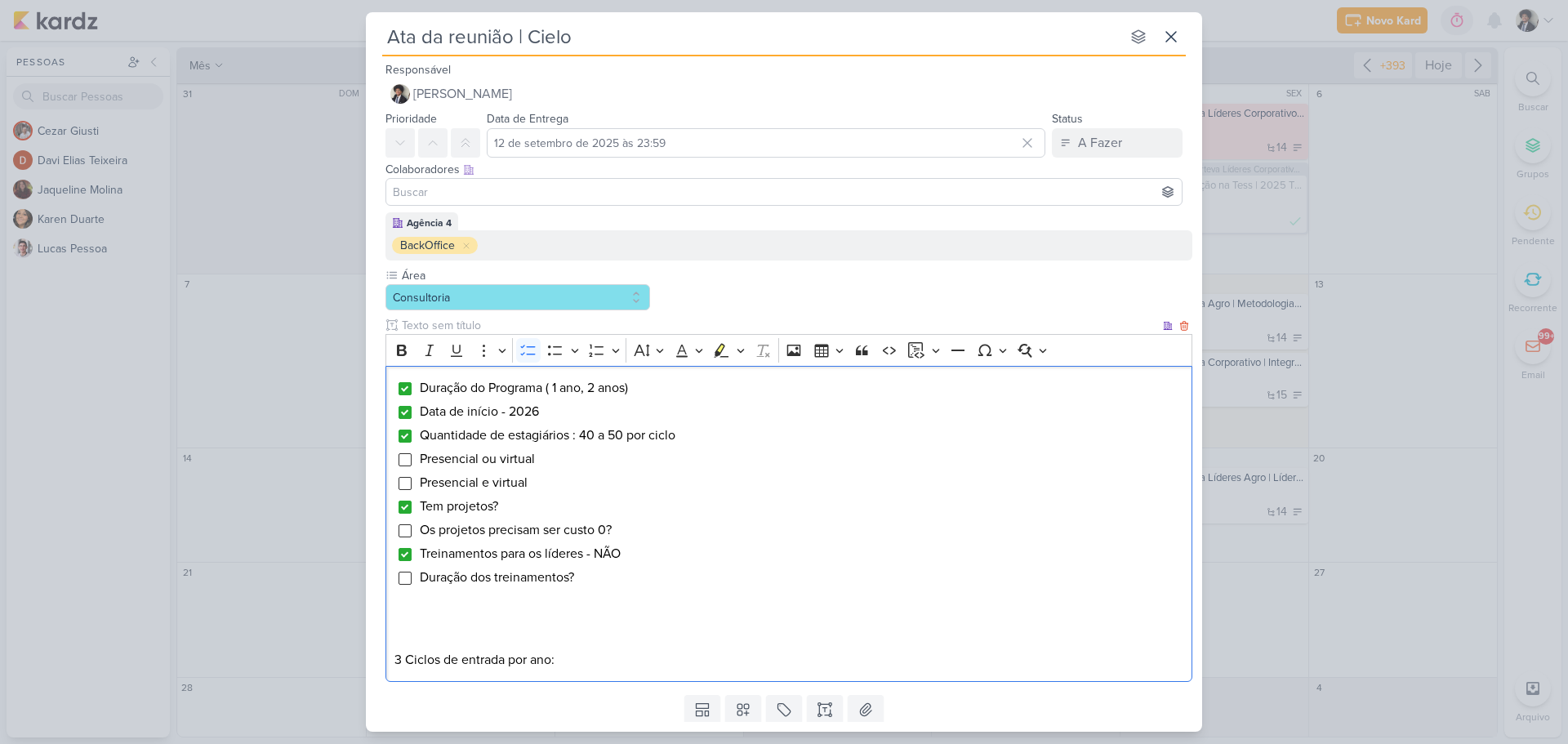
click at [609, 389] on span "Duração do Programa ( 1 ano, 2 anos)" at bounding box center [524, 388] width 209 height 16
click at [558, 387] on span "Duração do Programa ( 1 ano)" at bounding box center [502, 388] width 164 height 16
click at [619, 390] on li "Duração do Programa (1 ano)" at bounding box center [802, 388] width 765 height 20
click at [580, 390] on span "Duração do Programa (1 ano)" at bounding box center [500, 388] width 161 height 16
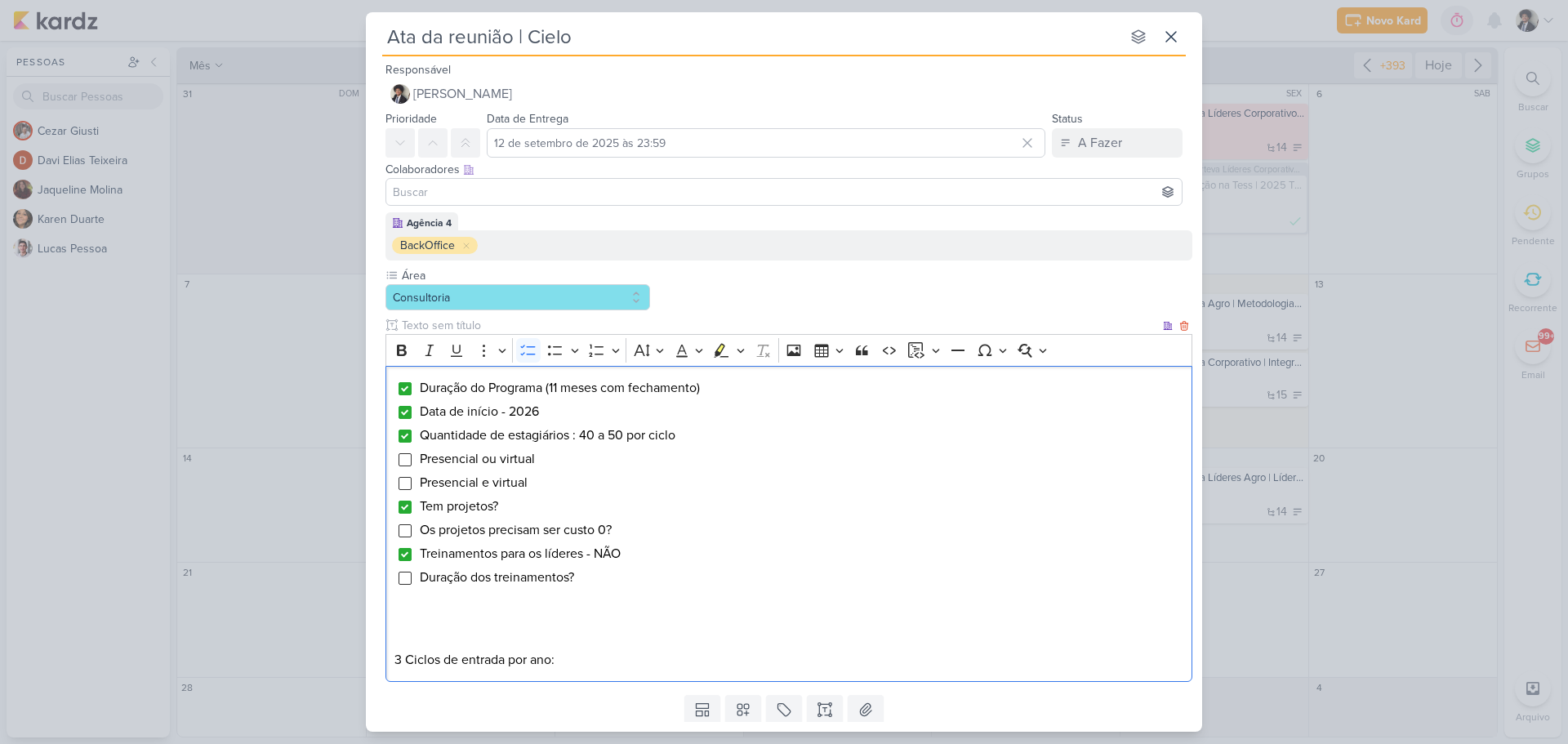
click at [584, 406] on li "Data de início - 2026" at bounding box center [802, 412] width 765 height 20
click at [563, 388] on span "Duração do Programa (11 meses com fechamento)" at bounding box center [560, 388] width 280 height 16
click at [742, 387] on li "Duração do Programa (11 - 12 meses com fechamento)" at bounding box center [802, 388] width 765 height 20
click at [555, 413] on li "Data de início - 2026" at bounding box center [802, 412] width 765 height 20
click at [765, 393] on li "Duração do Programa (11 - 12 meses com fechamento)" at bounding box center [802, 388] width 765 height 20
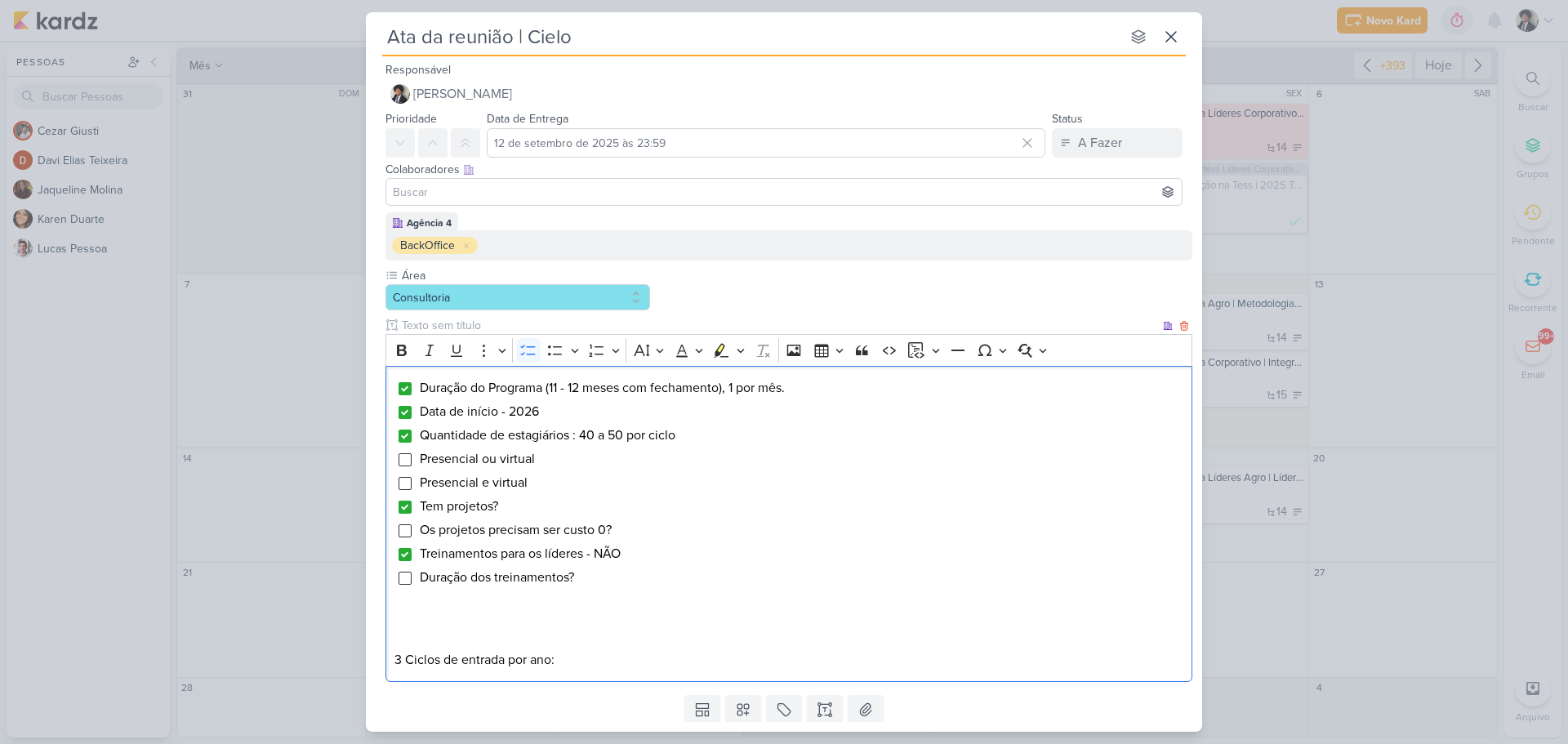
click at [744, 389] on span "Duração do Programa (11 - 12 meses com fechamento), 1 por mês." at bounding box center [602, 388] width 365 height 16
click at [888, 383] on li "Duração do Programa (11 - 12 meses com fechamento), 1 encontro por mês." at bounding box center [802, 388] width 765 height 20
click at [490, 485] on span "Presencial e virtual" at bounding box center [473, 483] width 108 height 16
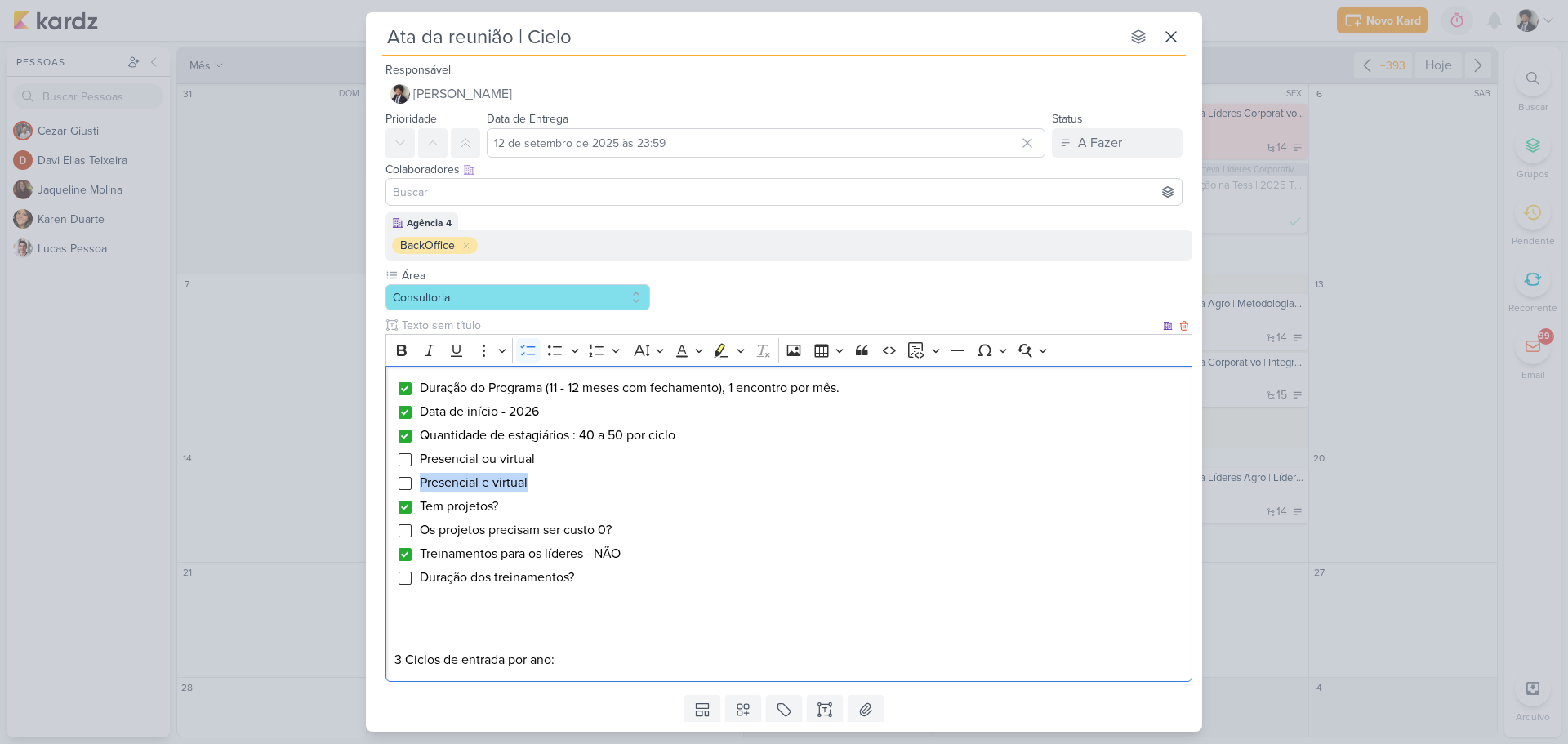
click at [490, 485] on span "Presencial e virtual" at bounding box center [473, 483] width 108 height 16
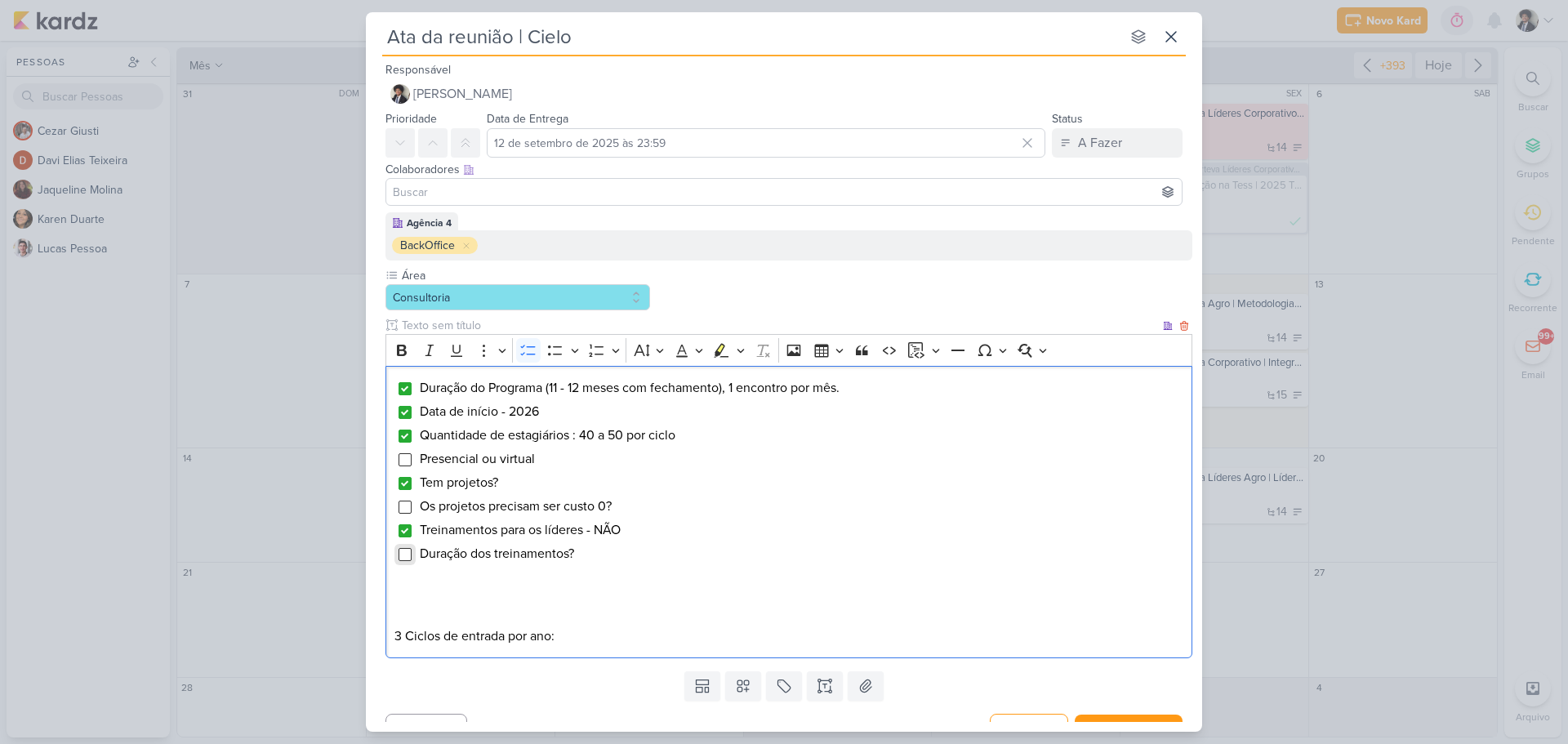
click at [405, 553] on input "Editor editing area: main" at bounding box center [404, 554] width 13 height 13
click at [613, 556] on li "Duração dos treinamentos?" at bounding box center [802, 554] width 765 height 20
click at [404, 460] on input "Editor editing area: main" at bounding box center [404, 460] width 13 height 13
click at [552, 460] on li "Presencial ou virtual" at bounding box center [802, 459] width 765 height 20
click at [619, 553] on li "Duração dos treinamentos? -" at bounding box center [802, 554] width 765 height 20
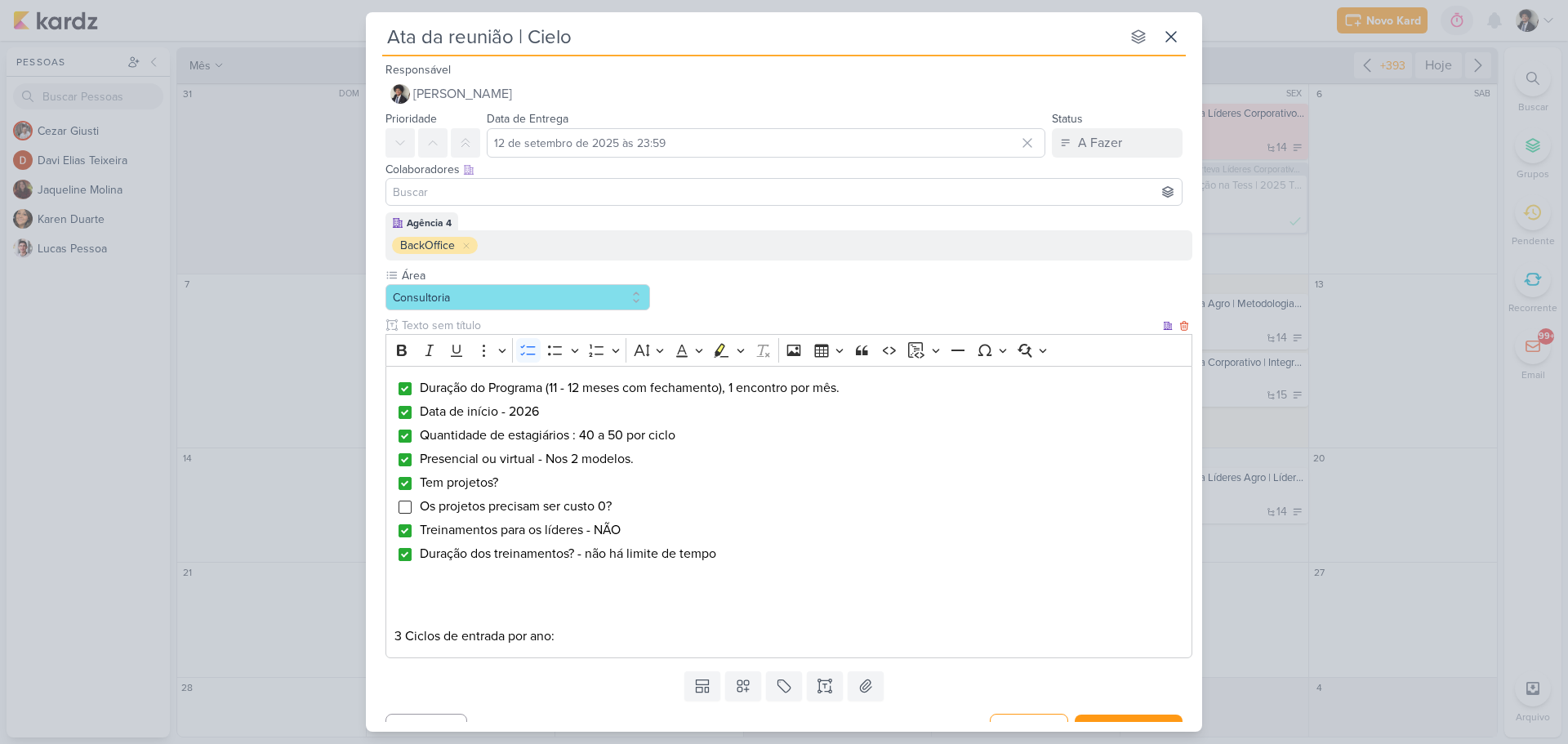
click at [555, 504] on span "Os projetos precisam ser custo 0?" at bounding box center [516, 506] width 192 height 16
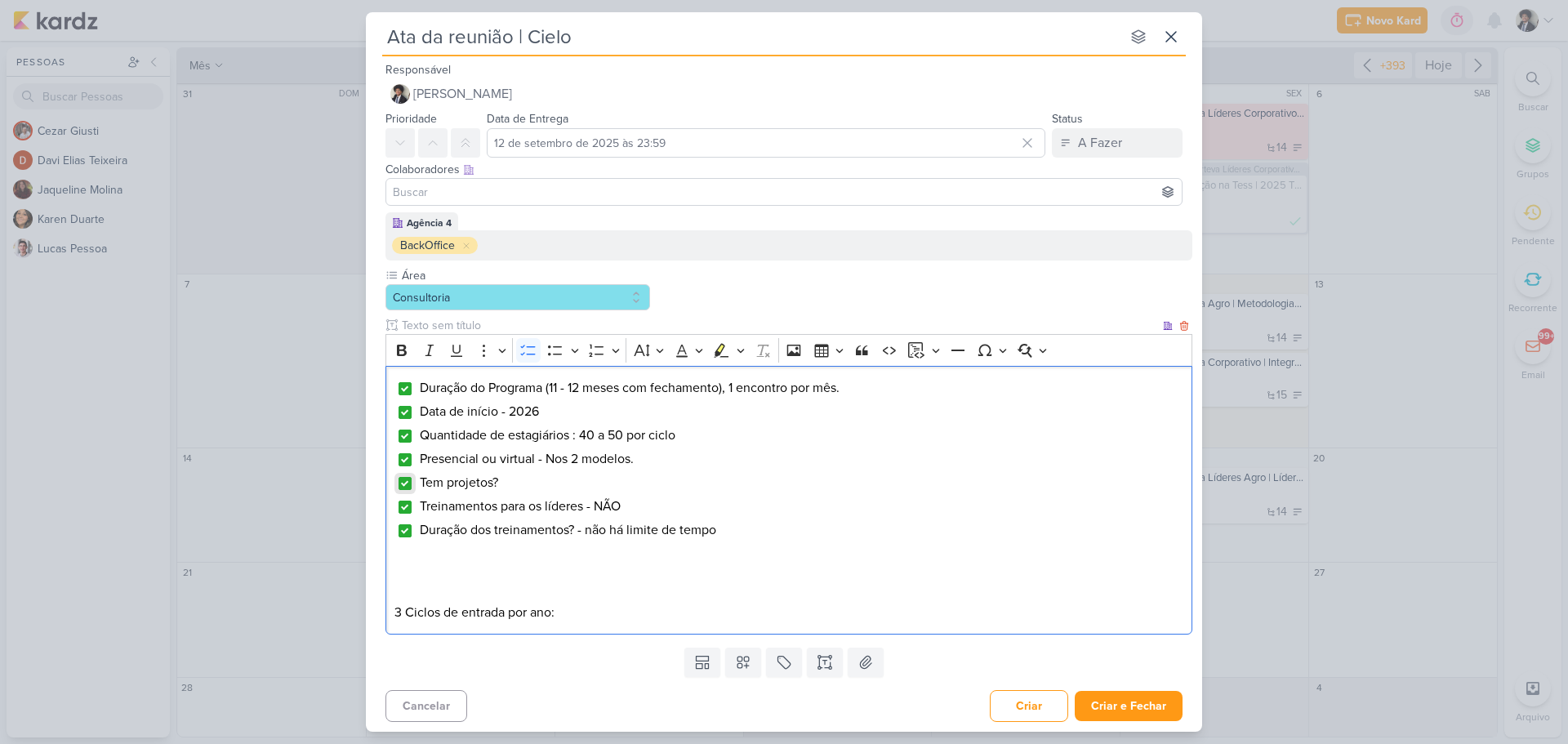
click at [405, 487] on input "Editor editing area: main" at bounding box center [404, 484] width 13 height 13
click at [741, 528] on li "Duração dos treinamentos? - não há limite de tempo" at bounding box center [802, 530] width 765 height 20
click at [741, 539] on li "Duração dos treinamentos? - não há limite de tempo" at bounding box center [802, 530] width 765 height 20
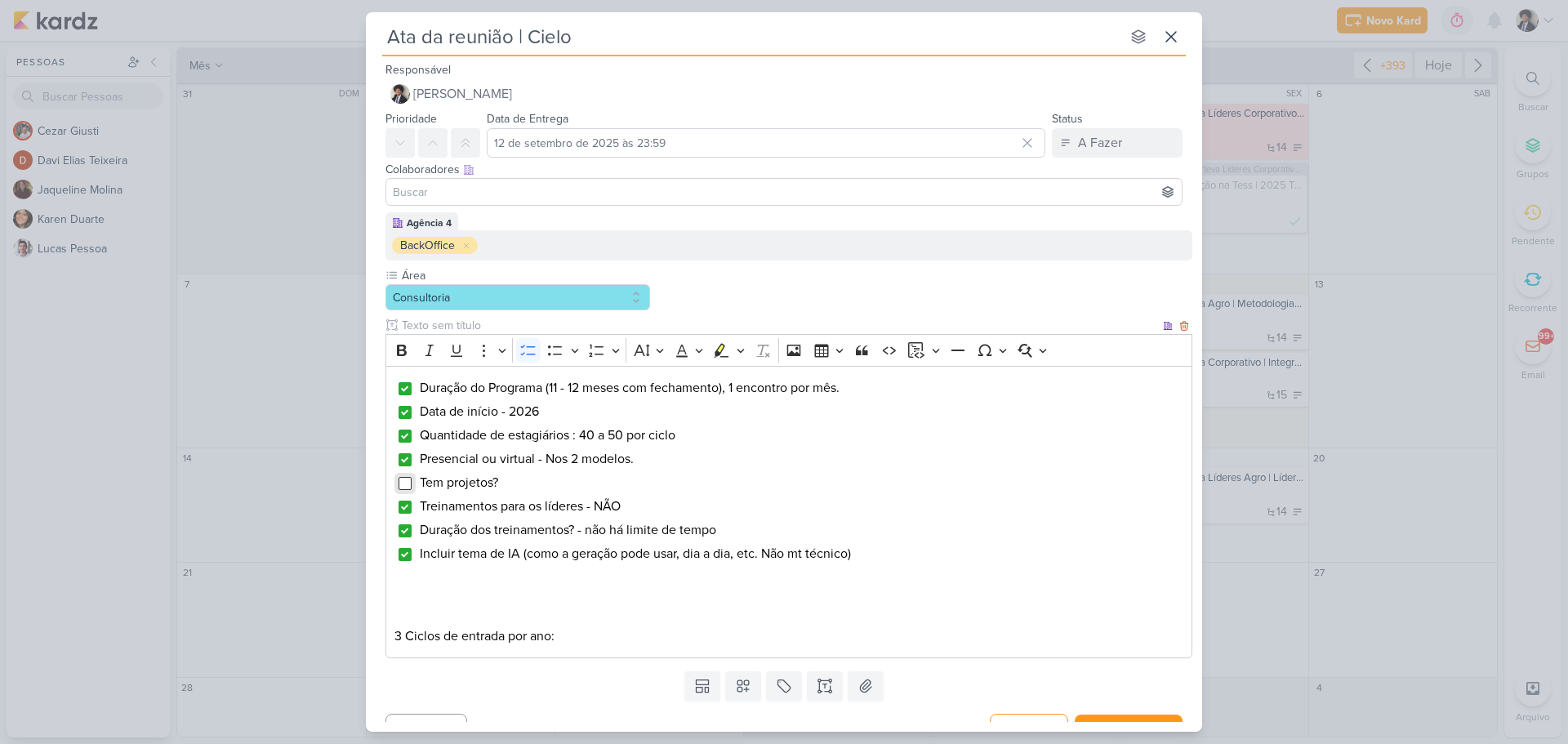
click at [404, 486] on input "Editor editing area: main" at bounding box center [404, 484] width 13 height 13
click at [531, 478] on li "Tem projetos?" at bounding box center [802, 483] width 765 height 20
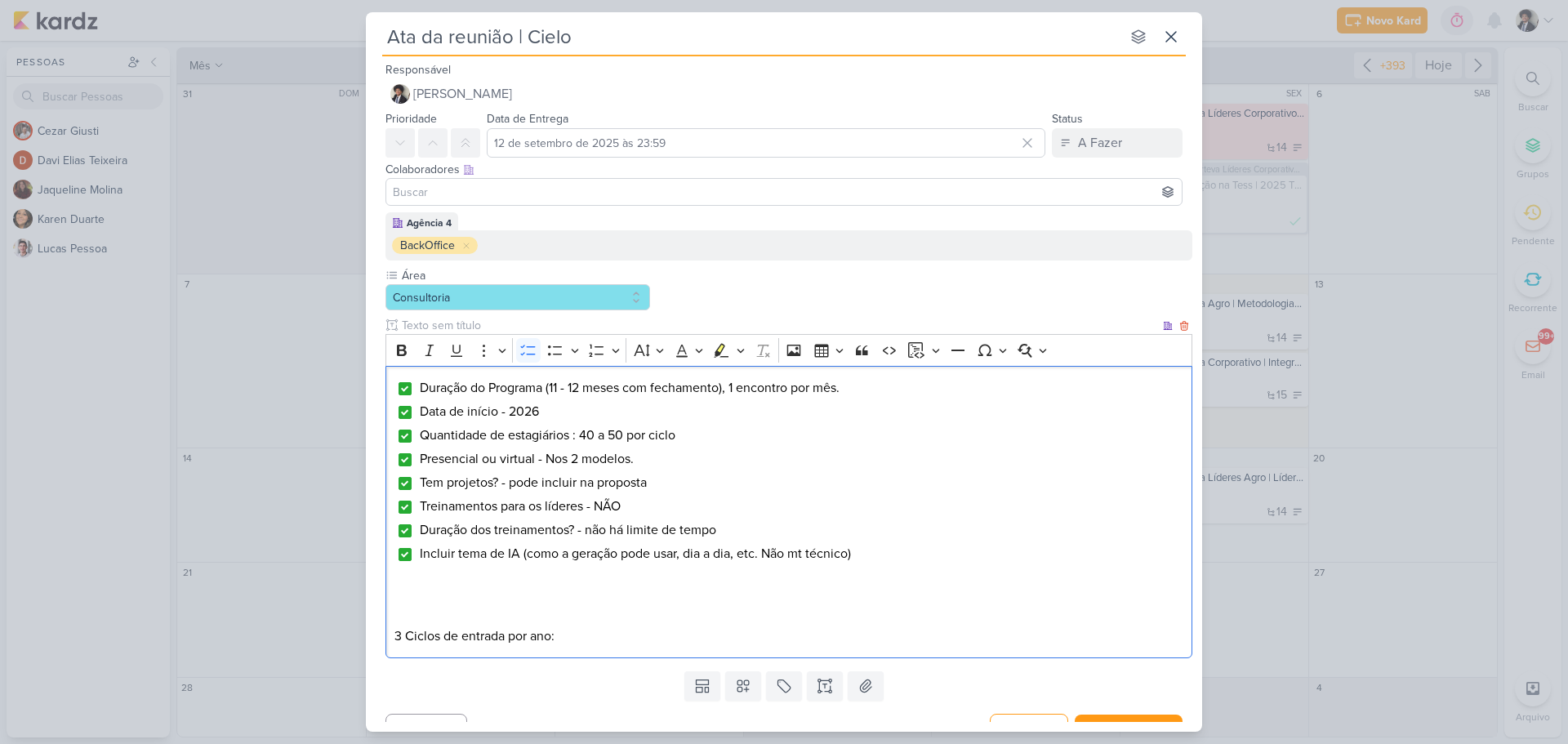
click at [586, 609] on p "Editor editing area: main" at bounding box center [789, 617] width 790 height 20
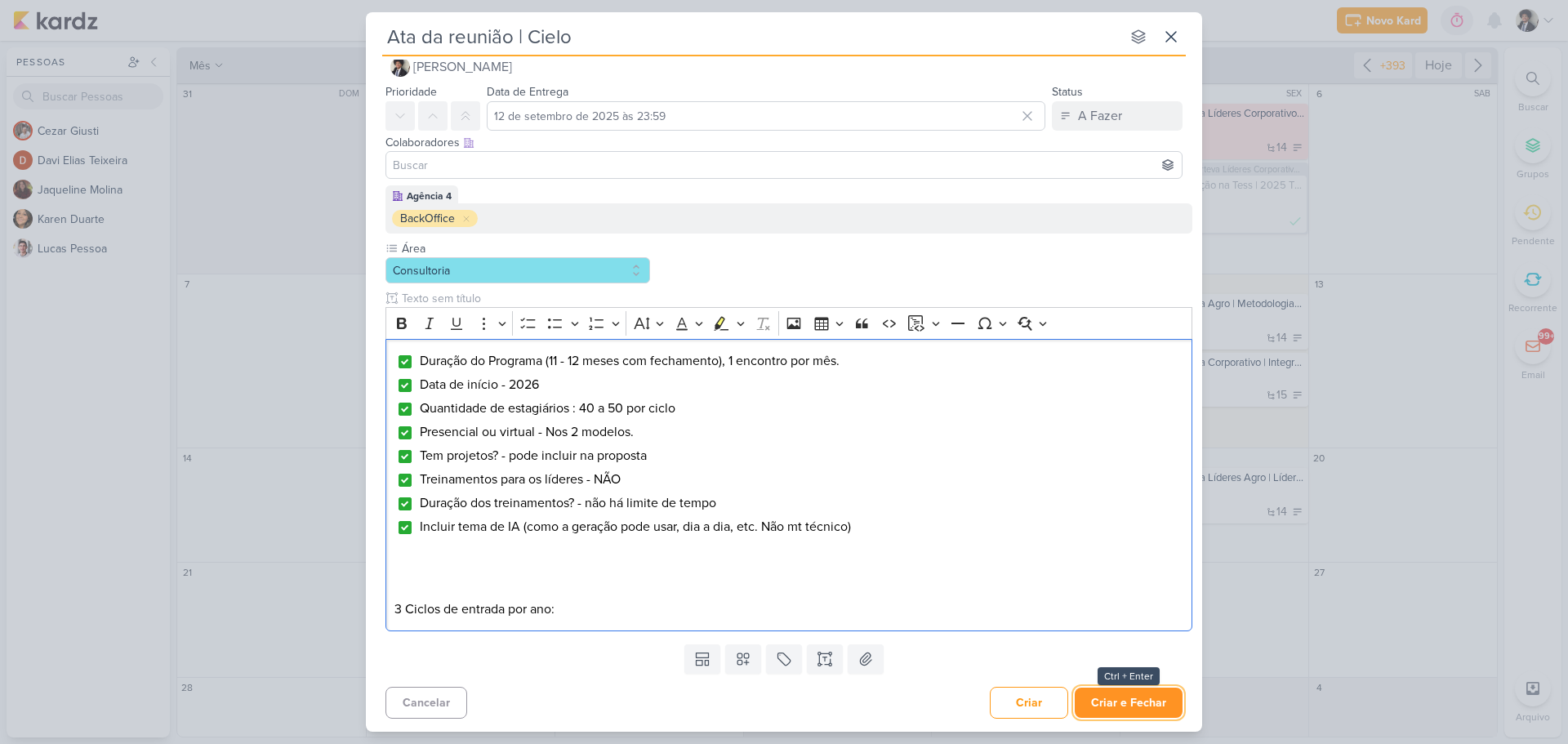
click at [1142, 705] on button "Criar e Fechar" at bounding box center [1128, 702] width 108 height 30
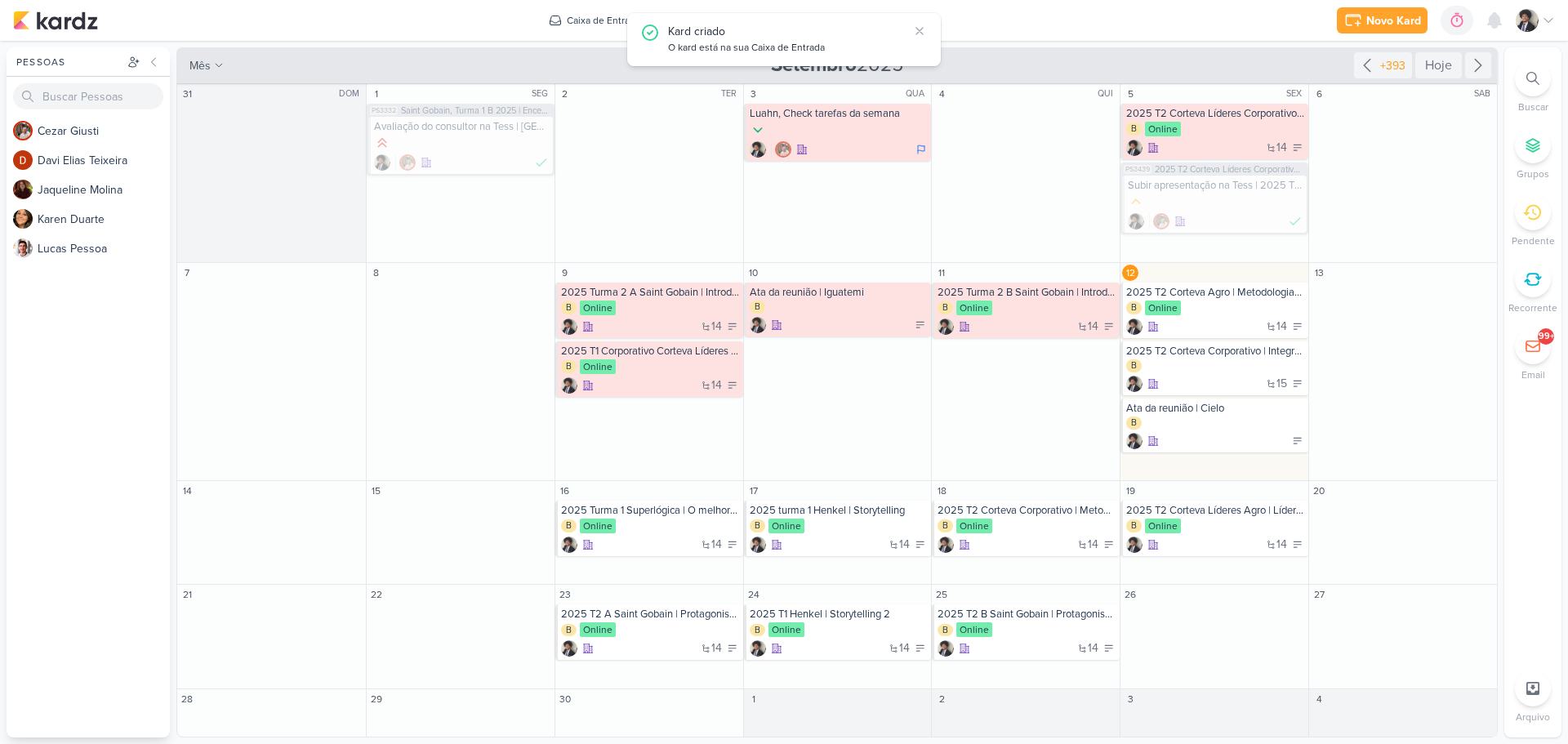
click at [987, 22] on div "Novo Kard Ctrl + k 0h0m Sessão desligada... Hoje 0h0m Semana 0h0m Mês 0h0m" at bounding box center [784, 20] width 1542 height 41
